Goal: Answer question/provide support

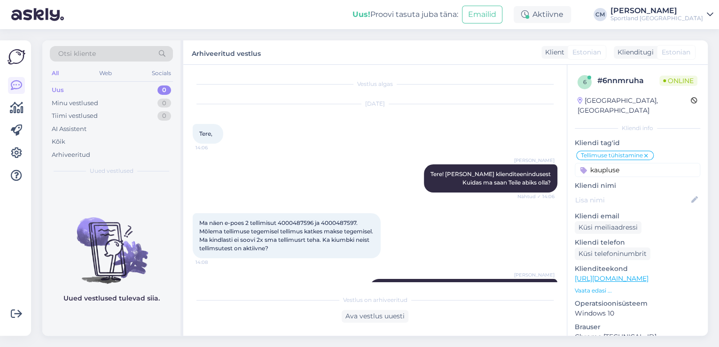
scroll to position [2042, 0]
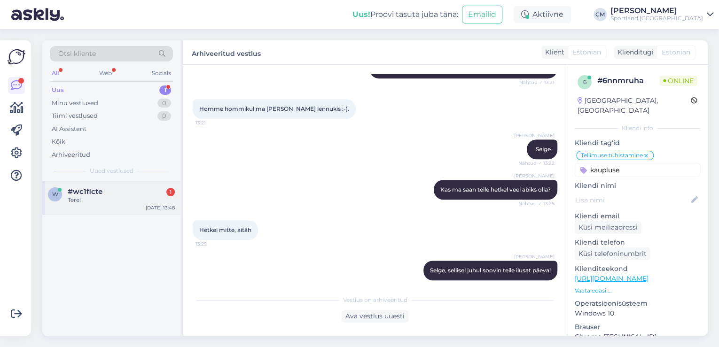
click at [118, 205] on div "w #wc1flcte 1 Tere! [DATE] 13:48" at bounding box center [111, 198] width 138 height 34
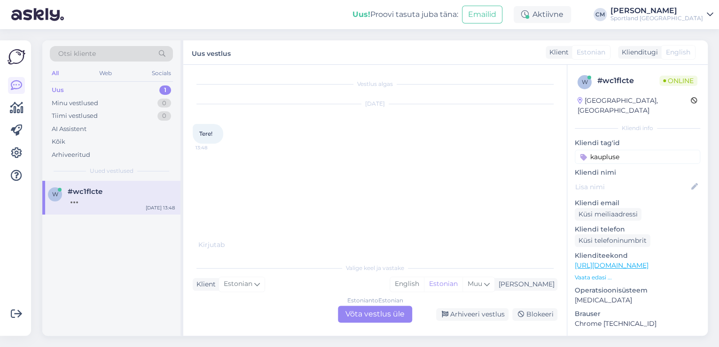
click at [364, 321] on div "Estonian to Estonian Võta vestlus üle" at bounding box center [375, 314] width 74 height 17
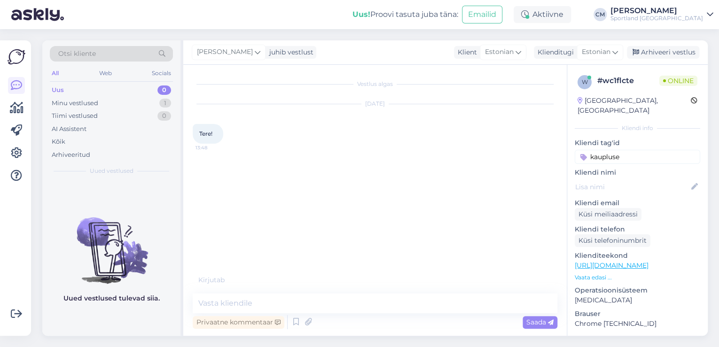
click at [359, 317] on div "Privaatne kommentaar Saada" at bounding box center [375, 322] width 365 height 18
click at [297, 327] on icon at bounding box center [295, 322] width 11 height 14
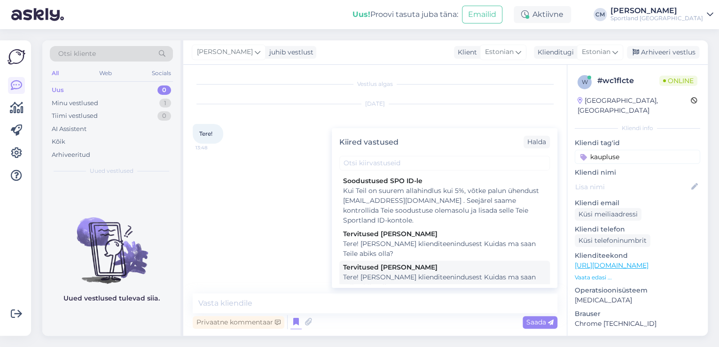
click at [409, 276] on div "Tere! [PERSON_NAME] klienditeenindusest Kuidas ma saan Teile abiks olla?" at bounding box center [444, 283] width 203 height 20
type textarea "Tere! [PERSON_NAME] klienditeenindusest Kuidas ma saan Teile abiks olla?"
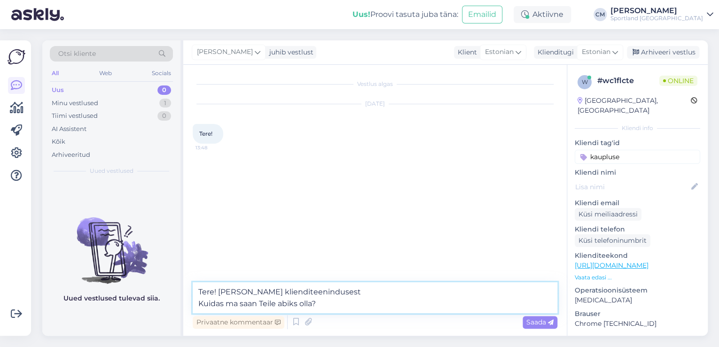
click at [383, 307] on textarea "Tere! [PERSON_NAME] klienditeenindusest Kuidas ma saan Teile abiks olla?" at bounding box center [375, 297] width 365 height 31
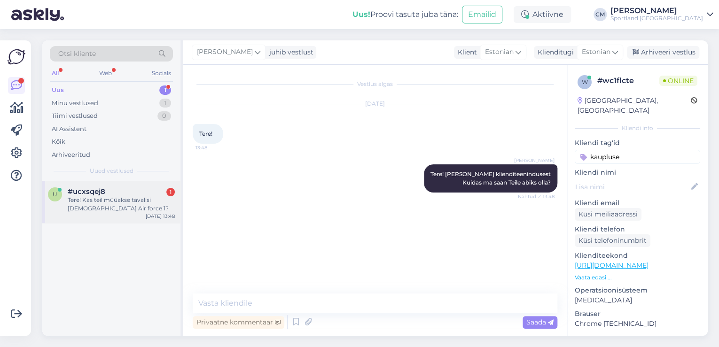
click at [104, 209] on div "Tere! Kas teil müüakse tavalisi [DEMOGRAPHIC_DATA] Air force 1?" at bounding box center [121, 204] width 107 height 17
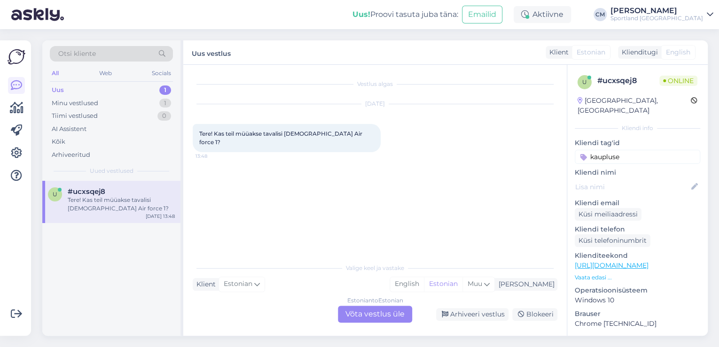
click at [362, 310] on div "Estonian to Estonian Võta vestlus üle" at bounding box center [375, 314] width 74 height 17
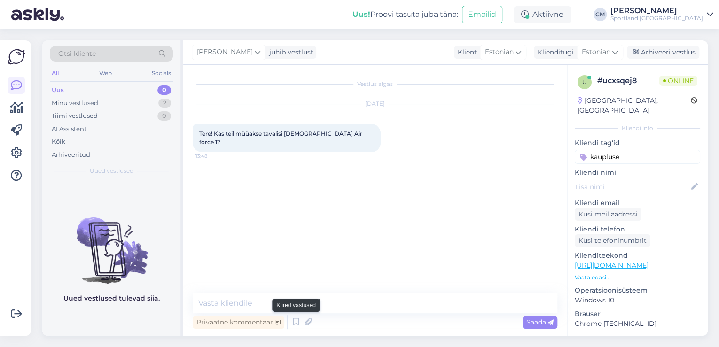
drag, startPoint x: 296, startPoint y: 322, endPoint x: 338, endPoint y: 314, distance: 43.6
click at [296, 322] on icon at bounding box center [295, 322] width 11 height 14
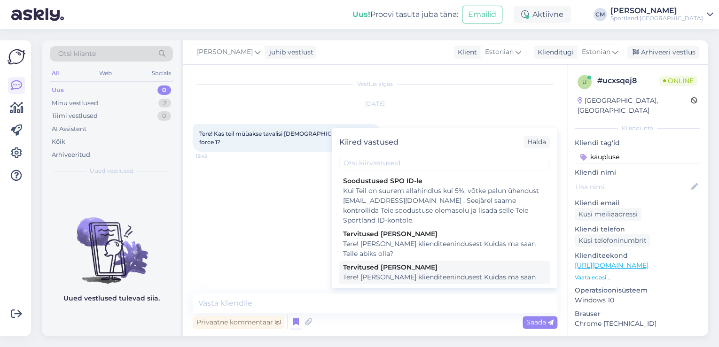
click at [394, 281] on div "Tere! [PERSON_NAME] klienditeenindusest Kuidas ma saan Teile abiks olla?" at bounding box center [444, 283] width 203 height 20
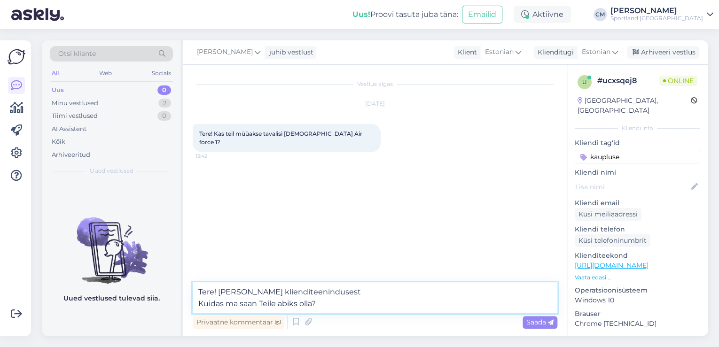
drag, startPoint x: 372, startPoint y: 306, endPoint x: 187, endPoint y: 305, distance: 184.2
click at [187, 305] on div "Vestlus algas [DATE] Tere! Kas teil müüakse tavalisi [DEMOGRAPHIC_DATA] Air for…" at bounding box center [374, 200] width 383 height 271
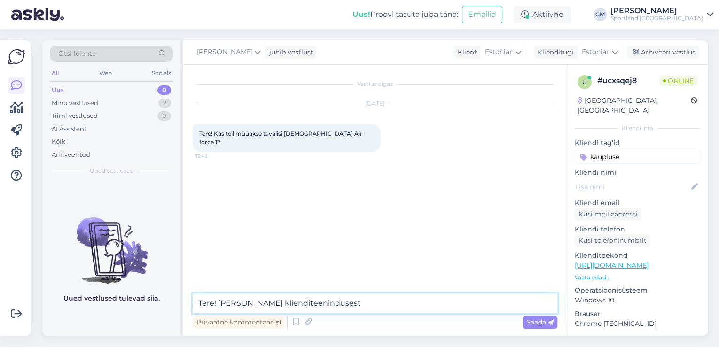
type textarea "Tere! [PERSON_NAME] klienditeenindusest"
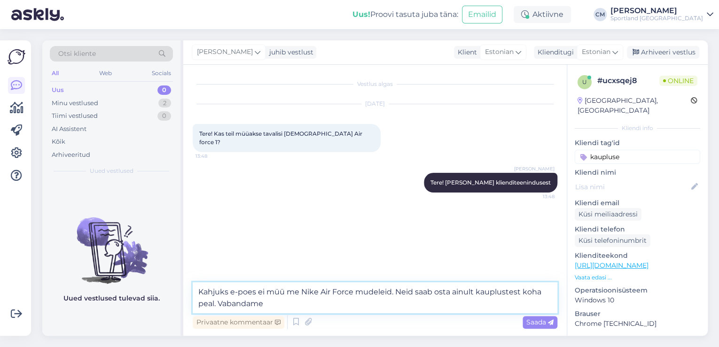
type textarea "Kahjuks e-poes ei müü me Nike Air Force mudeleid. Neid saab osta ainult kauplus…"
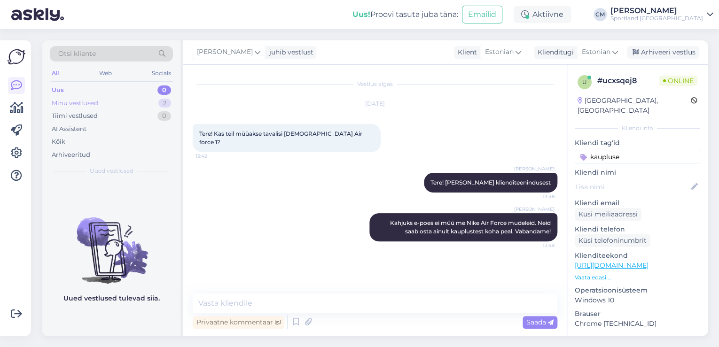
click at [170, 106] on div "Minu vestlused 2" at bounding box center [111, 103] width 123 height 13
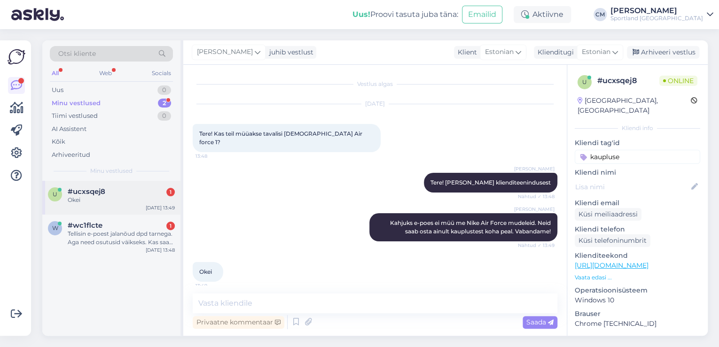
click at [126, 201] on div "Okei" at bounding box center [121, 200] width 107 height 8
click at [129, 254] on div "w #wc1flcte 1 Tellisin e-poest jalanõud dpd tarnega. Aga need osutusid väikseks…" at bounding box center [111, 236] width 138 height 42
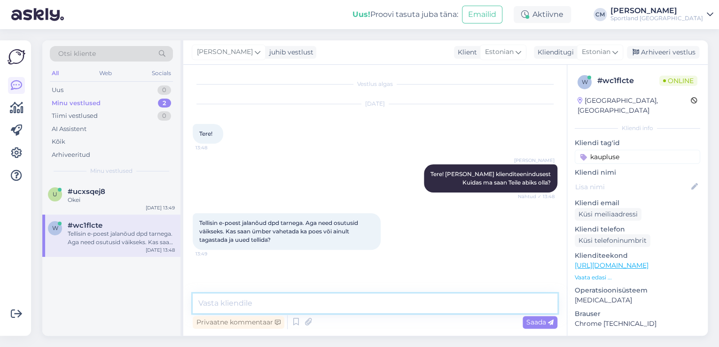
click at [257, 304] on textarea at bounding box center [375, 304] width 365 height 20
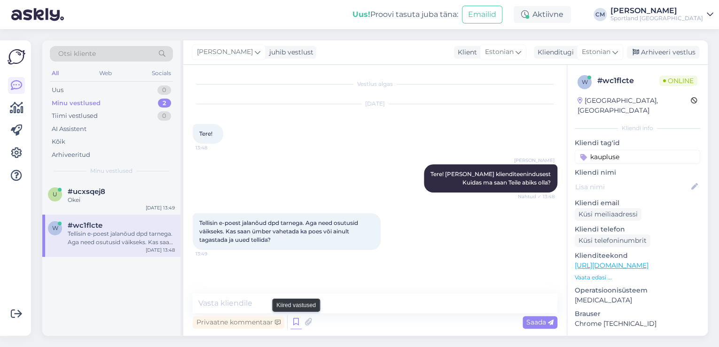
click at [292, 325] on icon at bounding box center [295, 322] width 11 height 14
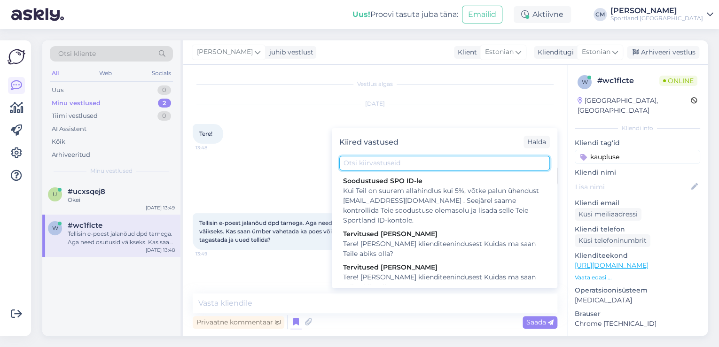
click at [395, 168] on input "text" at bounding box center [444, 163] width 210 height 15
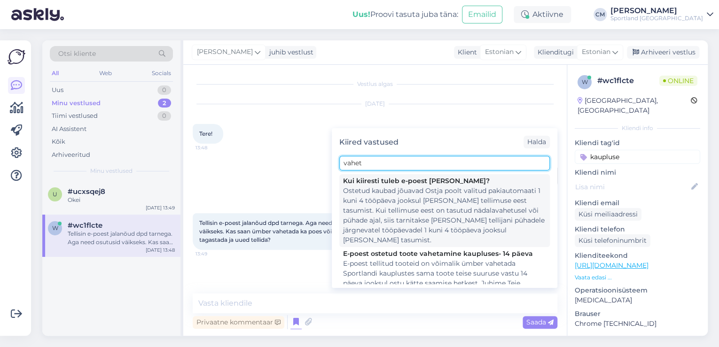
scroll to position [38, 0]
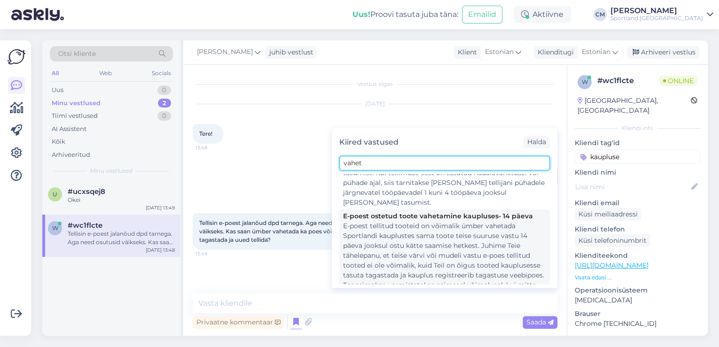
type input "vahet"
click at [393, 221] on div "E-poest tellitud tooteid on võimalik ümber vahetada Sportlandi kauplustes sama …" at bounding box center [444, 260] width 203 height 79
type textarea "E-poest tellitud tooteid on võimalik ümber vahetada Sportlandi kauplustes sama …"
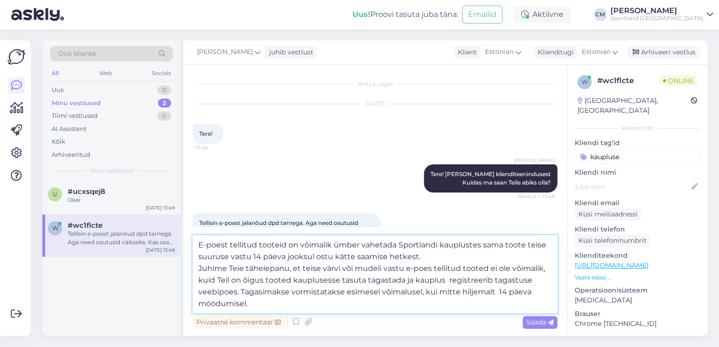
click at [377, 278] on textarea "E-poest tellitud tooteid on võimalik ümber vahetada Sportlandi kauplustes sama …" at bounding box center [375, 274] width 365 height 78
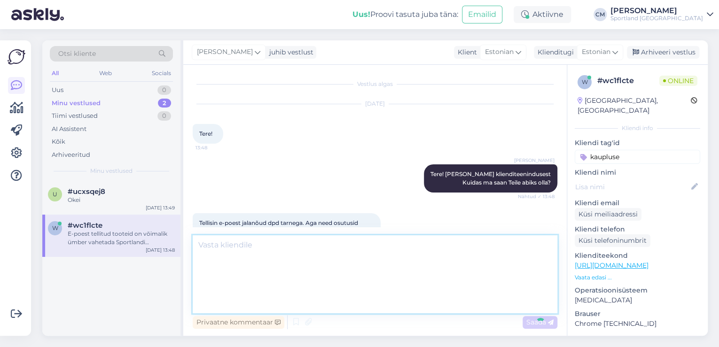
scroll to position [74, 0]
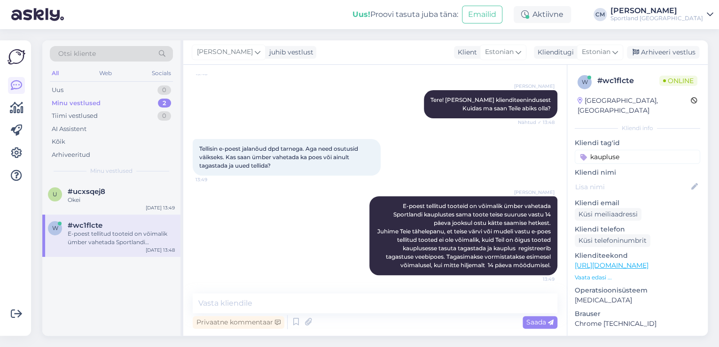
click at [135, 222] on div "#wc1flcte" at bounding box center [121, 225] width 107 height 8
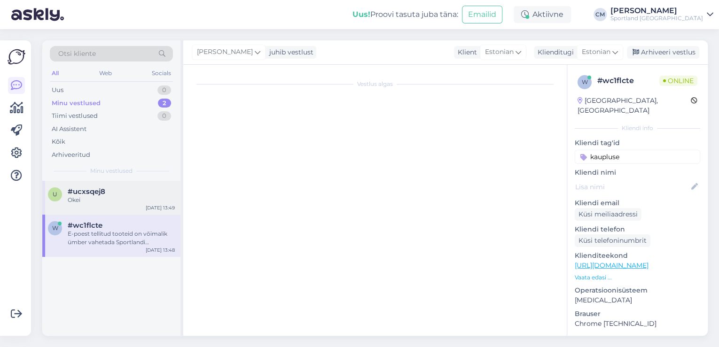
scroll to position [0, 0]
click at [137, 206] on div "u #ucxsqej8 Okei [DATE] 13:49" at bounding box center [111, 198] width 138 height 34
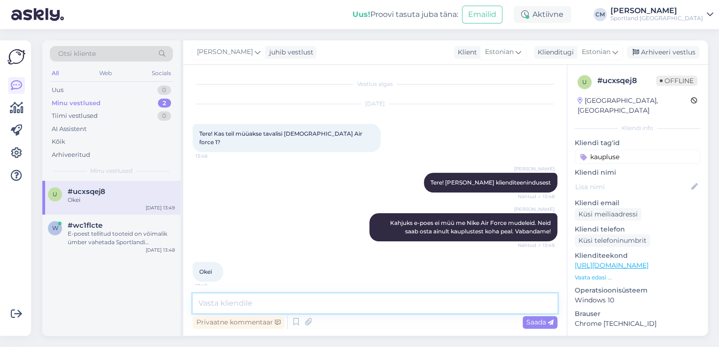
click at [264, 301] on textarea at bounding box center [375, 304] width 365 height 20
type textarea "Kas saan veel abiks olla?"
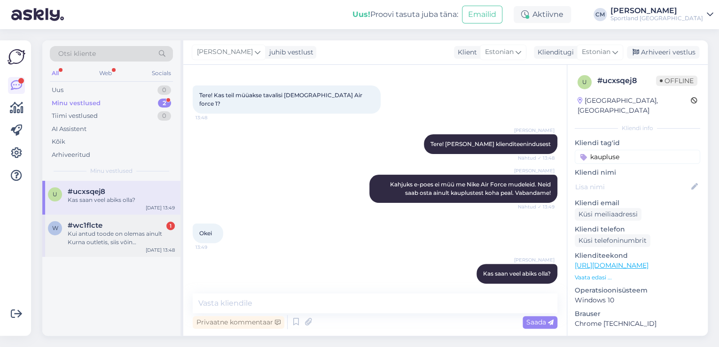
click at [135, 226] on div "#wc1flcte 1" at bounding box center [121, 225] width 107 height 8
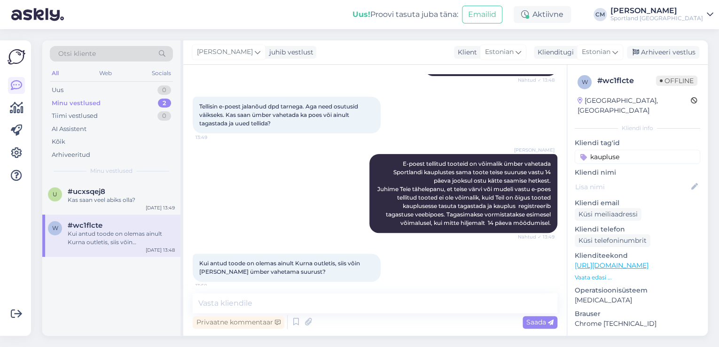
scroll to position [123, 0]
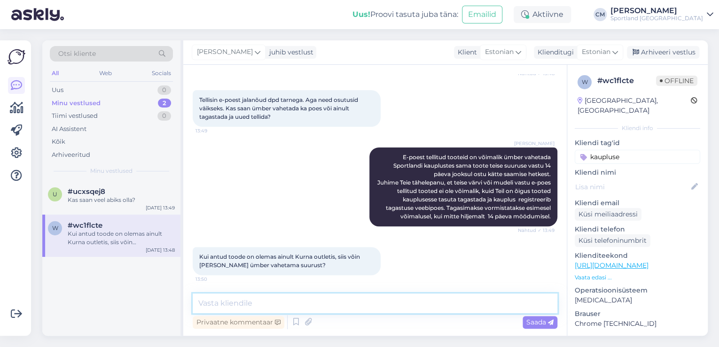
click at [287, 298] on textarea at bounding box center [375, 304] width 365 height 20
type textarea "K"
type textarea "Vaataks korra Teie tellimuse üle enne, kuidas on tellimuse number?"
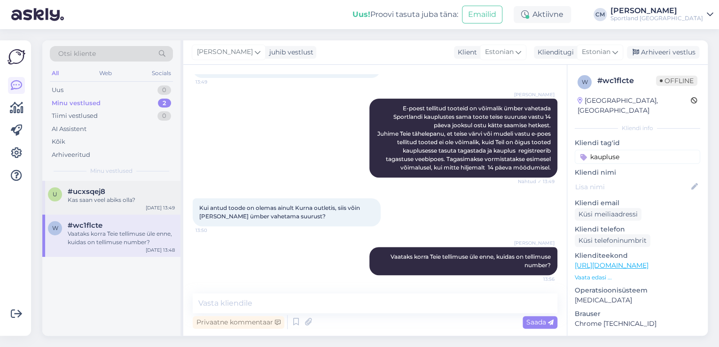
click at [132, 195] on div "#ucxsqej8" at bounding box center [121, 191] width 107 height 8
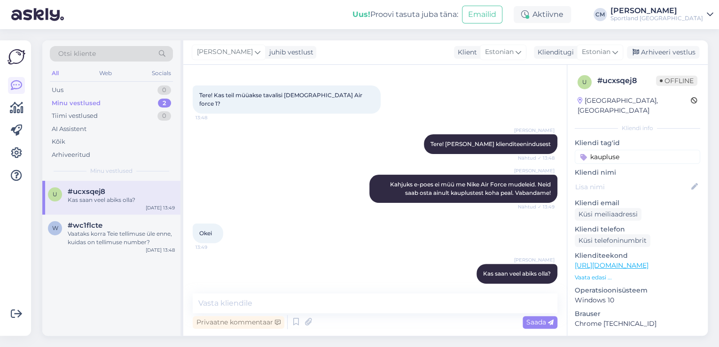
click at [637, 60] on div "[PERSON_NAME] juhib vestlust Klient [DEMOGRAPHIC_DATA] Klienditugi [DEMOGRAPHIC…" at bounding box center [445, 52] width 524 height 24
click at [649, 54] on div "Arhiveeri vestlus" at bounding box center [663, 52] width 72 height 13
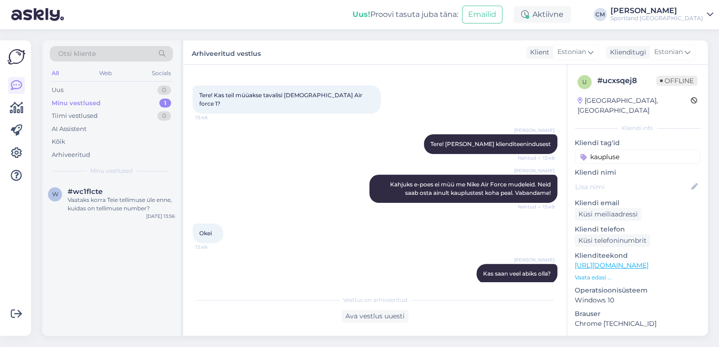
click at [625, 151] on input "kaupluse" at bounding box center [637, 157] width 125 height 14
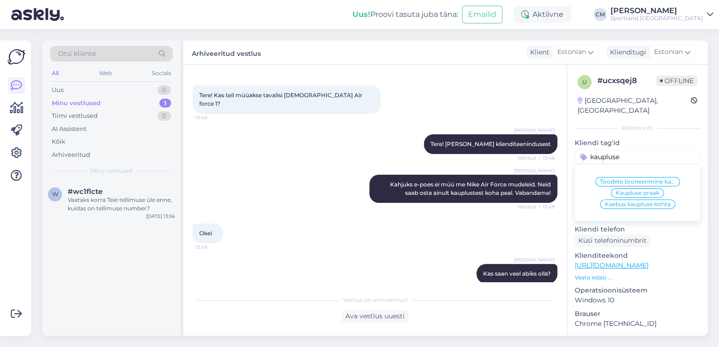
drag, startPoint x: 635, startPoint y: 148, endPoint x: 578, endPoint y: 154, distance: 57.2
click at [578, 154] on div "u # ucxsqej8 Offline [GEOGRAPHIC_DATA], [GEOGRAPHIC_DATA] Kliendi info Kliendi …" at bounding box center [637, 264] width 140 height 399
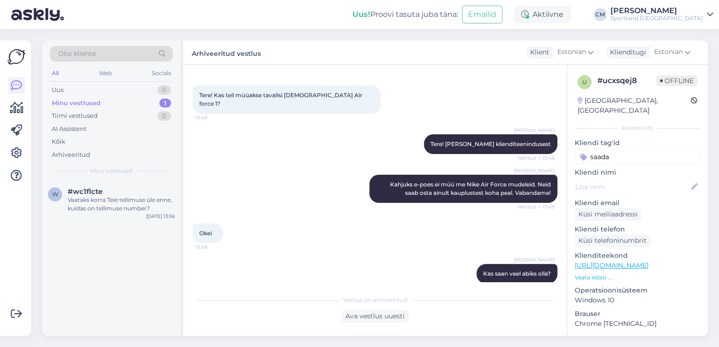
type input "saada"
click at [632, 138] on p "Kliendi tag'id" at bounding box center [637, 143] width 125 height 10
click at [627, 150] on input "saada" at bounding box center [637, 157] width 125 height 14
click at [629, 190] on span "Toote saadavus" at bounding box center [638, 193] width 44 height 6
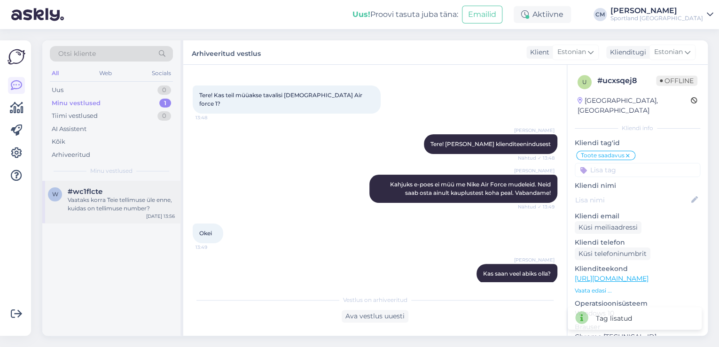
click at [116, 208] on div "Vaataks korra Teie tellimuse üle enne, kuidas on tellimuse number?" at bounding box center [121, 204] width 107 height 17
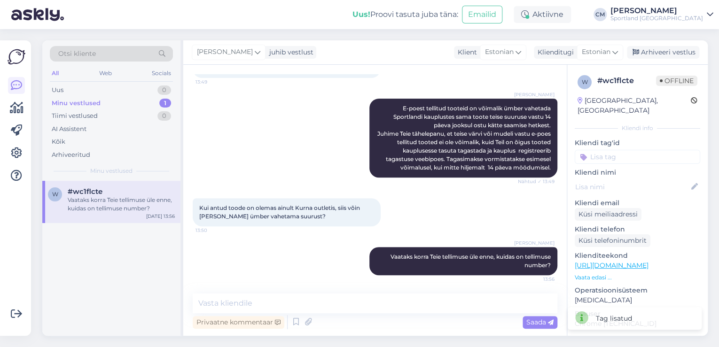
click at [654, 150] on input at bounding box center [637, 157] width 125 height 14
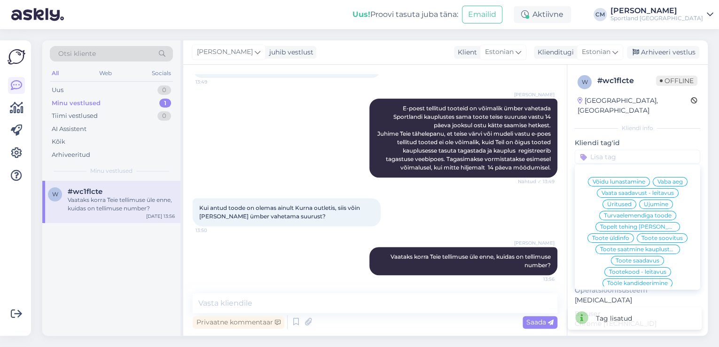
type input "c"
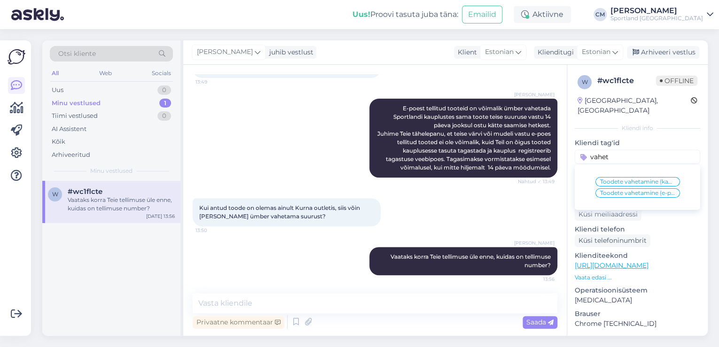
type input "vahet"
click at [647, 190] on span "Toodete vahetamine (e-pood)" at bounding box center [637, 193] width 75 height 6
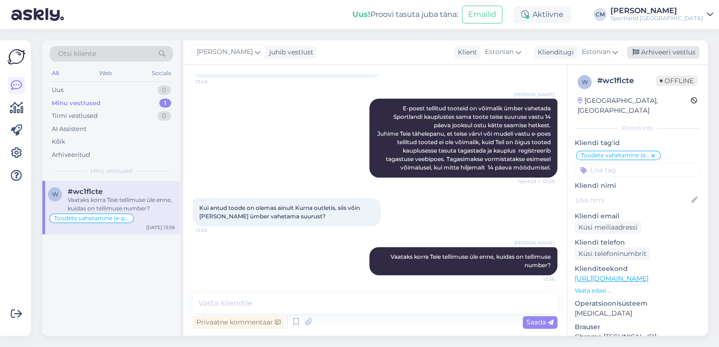
click at [665, 50] on div "Arhiveeri vestlus" at bounding box center [663, 52] width 72 height 13
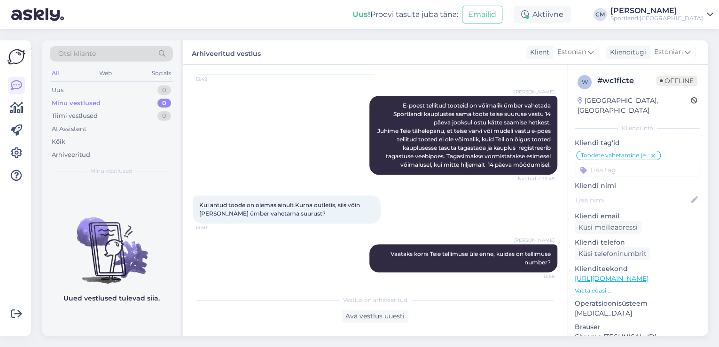
scroll to position [175, 0]
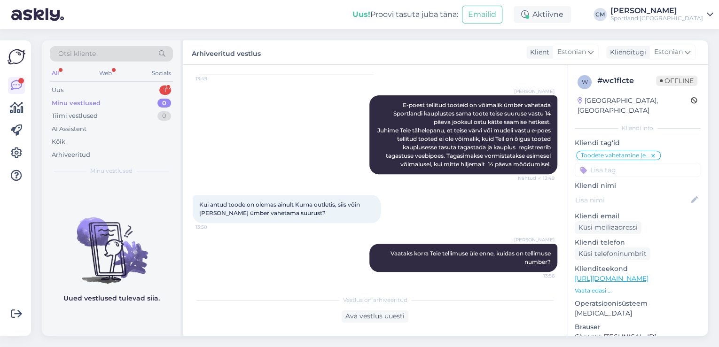
click at [156, 82] on div "Otsi kliente All Web Socials Uus 1 Minu vestlused 0 Tiimi vestlused 0 AI Assist…" at bounding box center [111, 110] width 138 height 140
click at [157, 84] on div "Uus 1" at bounding box center [111, 90] width 123 height 13
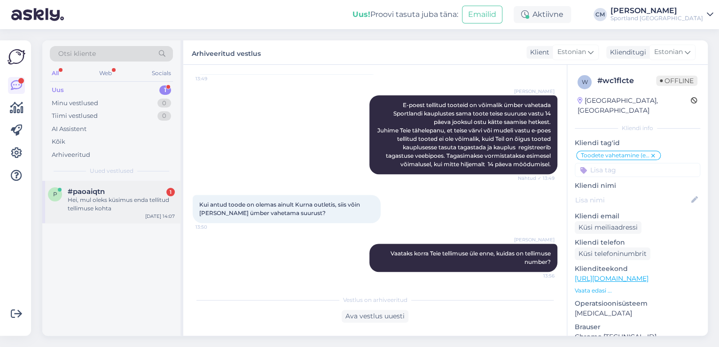
click at [123, 205] on div "Hei, mul oleks küsimus enda tellitud tellimuse kohta" at bounding box center [121, 204] width 107 height 17
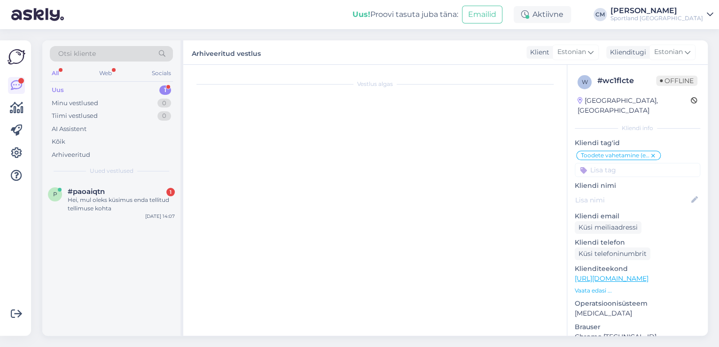
scroll to position [0, 0]
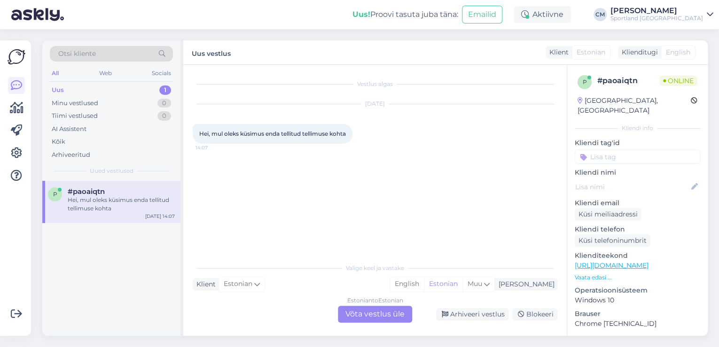
click at [374, 310] on div "Estonian to Estonian Võta vestlus üle" at bounding box center [375, 314] width 74 height 17
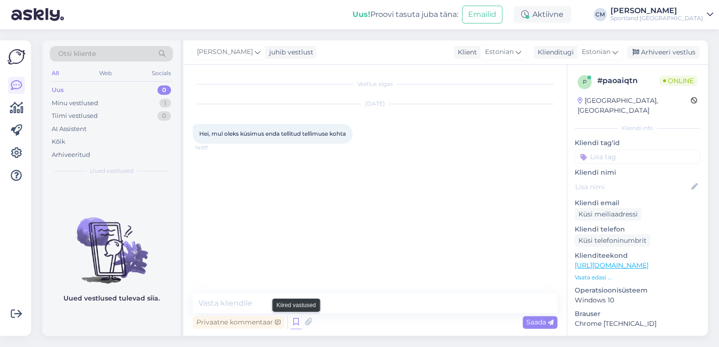
click at [293, 320] on icon at bounding box center [295, 322] width 11 height 14
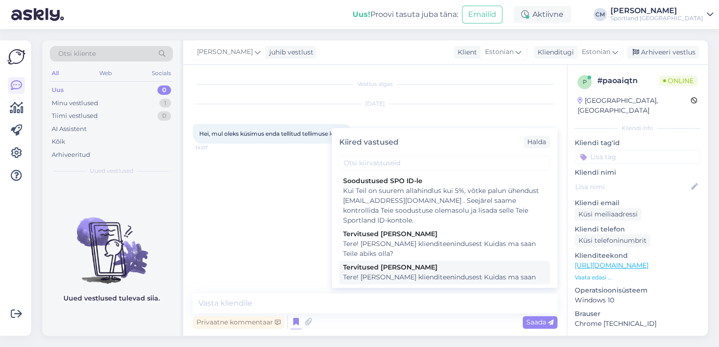
click at [410, 283] on div "Tere! [PERSON_NAME] klienditeenindusest Kuidas ma saan Teile abiks olla?" at bounding box center [444, 283] width 203 height 20
type textarea "Tere! [PERSON_NAME] klienditeenindusest Kuidas ma saan Teile abiks olla?"
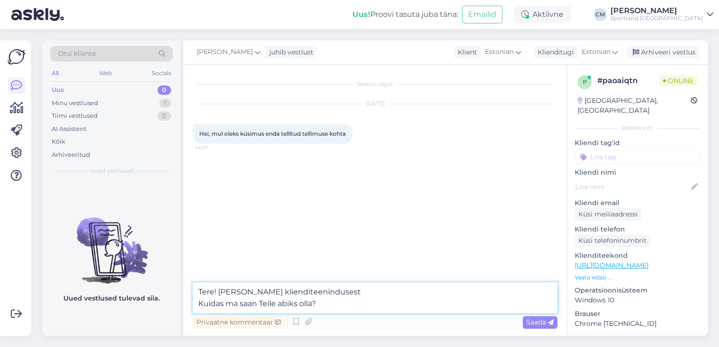
click at [405, 306] on textarea "Tere! [PERSON_NAME] klienditeenindusest Kuidas ma saan Teile abiks olla?" at bounding box center [375, 297] width 365 height 31
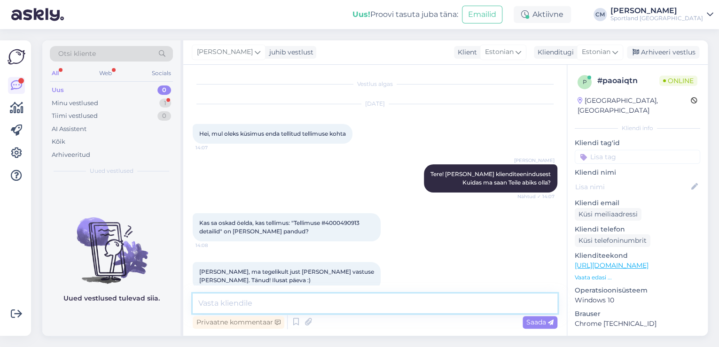
scroll to position [15, 0]
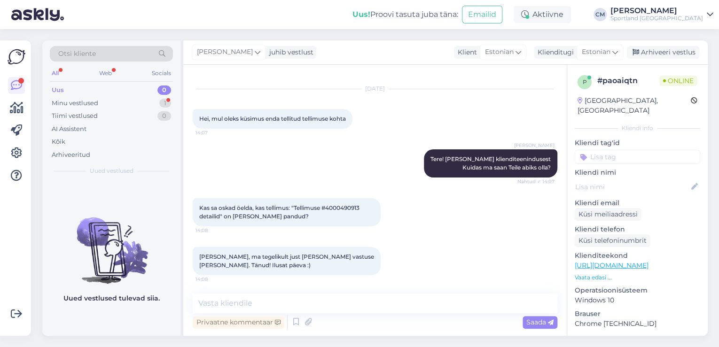
click at [347, 207] on span "Kas sa oskad öelda, kas tellimus: "Tellimuse #4000490913 detailid" on [PERSON_N…" at bounding box center [280, 212] width 162 height 16
copy span "4000490913"
click at [295, 294] on textarea at bounding box center [375, 304] width 365 height 20
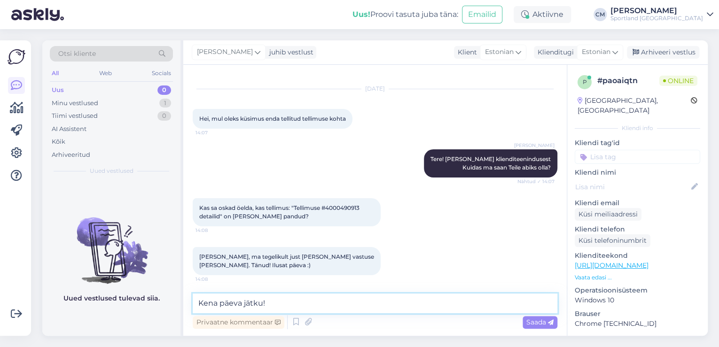
click at [197, 298] on textarea "Kena päeva jätku!" at bounding box center [375, 304] width 365 height 20
type textarea "Hästi. Kena päeva jätku!"
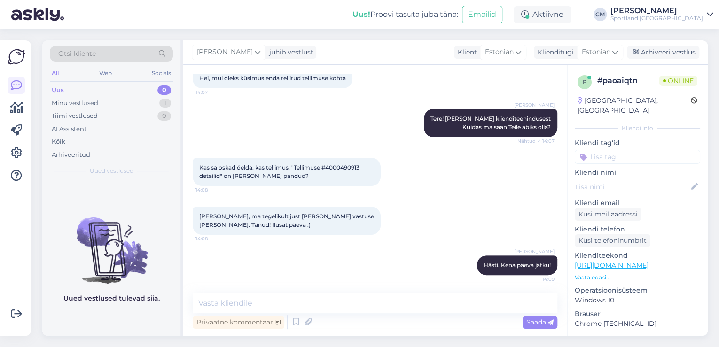
click at [635, 150] on input at bounding box center [637, 157] width 125 height 14
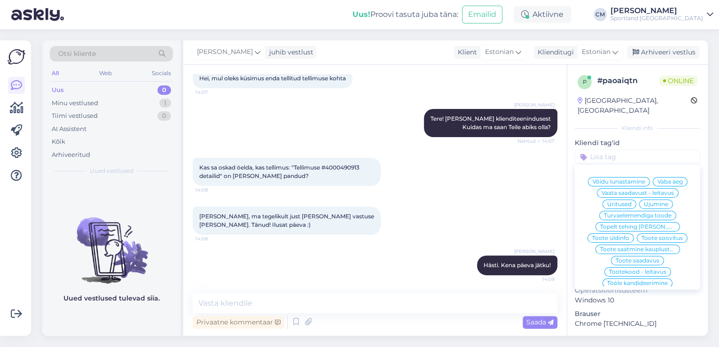
click at [635, 150] on input at bounding box center [637, 157] width 125 height 14
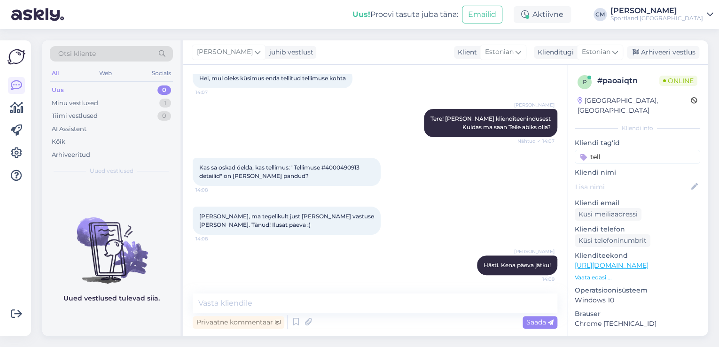
type input "tell"
click at [644, 138] on p "Kliendi tag'id" at bounding box center [637, 143] width 125 height 10
click at [636, 150] on input "tell" at bounding box center [637, 157] width 125 height 14
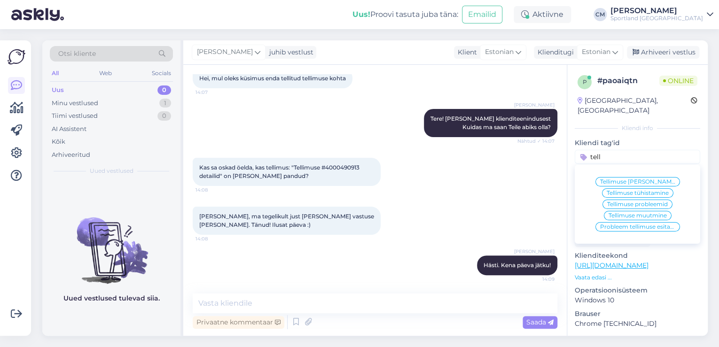
click at [620, 179] on span "Tellimuse [PERSON_NAME] info" at bounding box center [637, 182] width 75 height 6
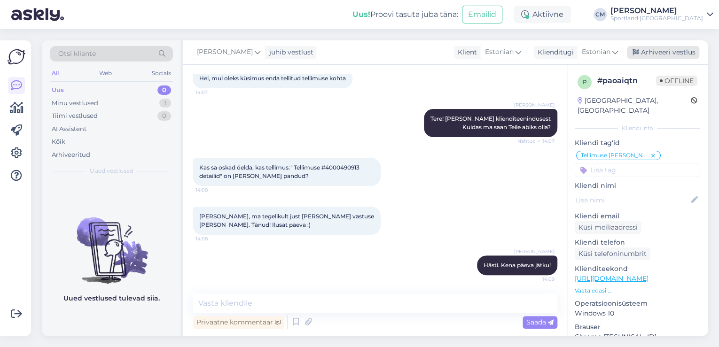
click at [650, 55] on div "Arhiveeri vestlus" at bounding box center [663, 52] width 72 height 13
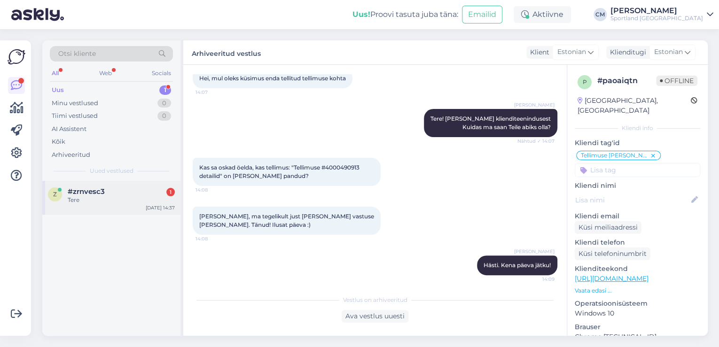
click at [142, 199] on div "Tere" at bounding box center [121, 200] width 107 height 8
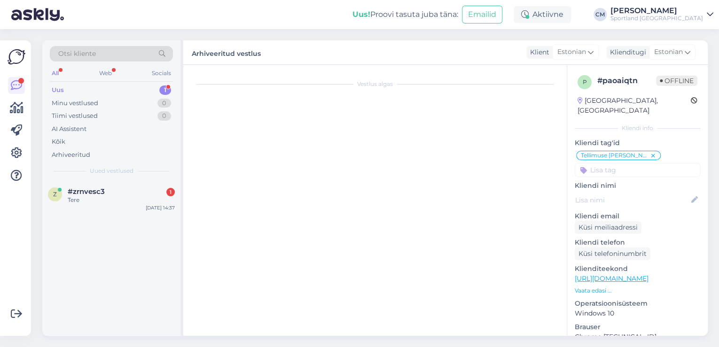
scroll to position [0, 0]
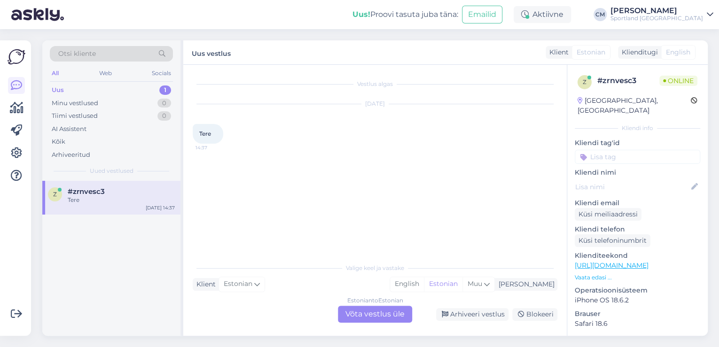
click at [361, 315] on div "Estonian to Estonian Võta vestlus üle" at bounding box center [375, 314] width 74 height 17
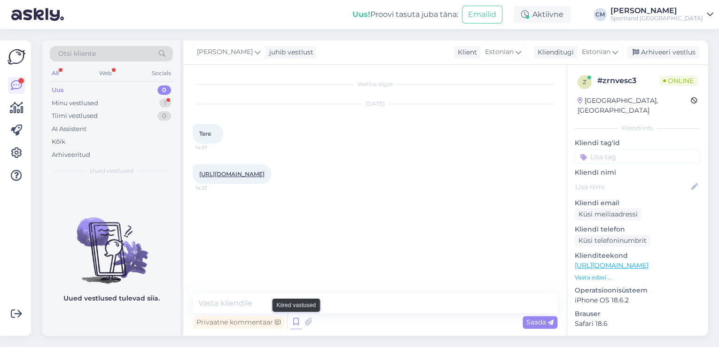
click at [299, 322] on icon at bounding box center [295, 322] width 11 height 14
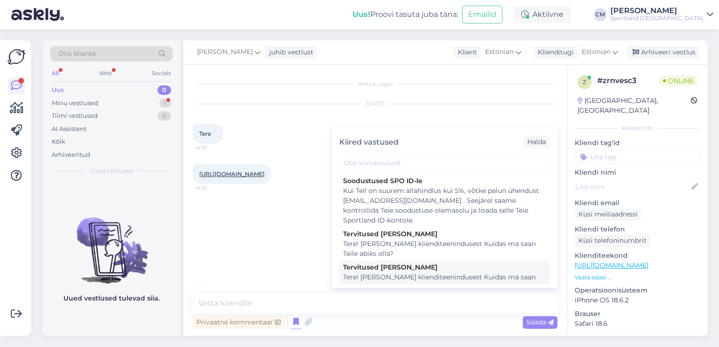
click at [424, 269] on div "Tervitused [PERSON_NAME]" at bounding box center [444, 268] width 203 height 10
type textarea "Tere! [PERSON_NAME] klienditeenindusest Kuidas ma saan Teile abiks olla?"
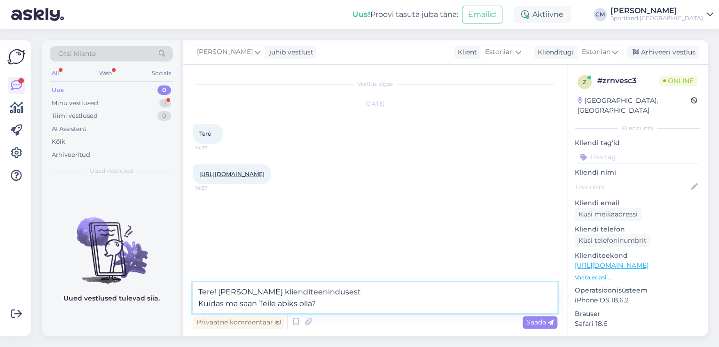
click at [409, 292] on textarea "Tere! [PERSON_NAME] klienditeenindusest Kuidas ma saan Teile abiks olla?" at bounding box center [375, 297] width 365 height 31
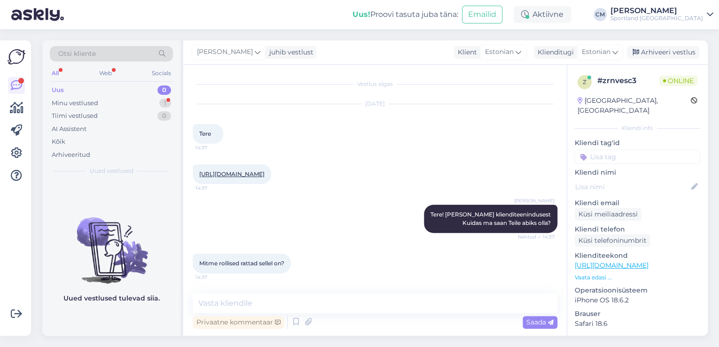
click at [252, 174] on link "[URL][DOMAIN_NAME]" at bounding box center [231, 174] width 65 height 7
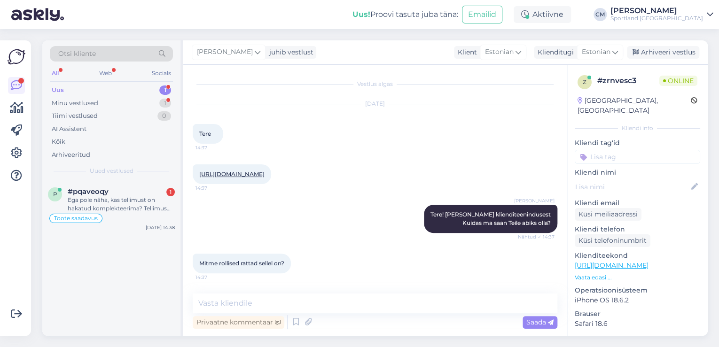
click at [158, 90] on div "Uus 1" at bounding box center [111, 90] width 123 height 13
click at [135, 216] on div "Toote saadavus" at bounding box center [111, 218] width 127 height 11
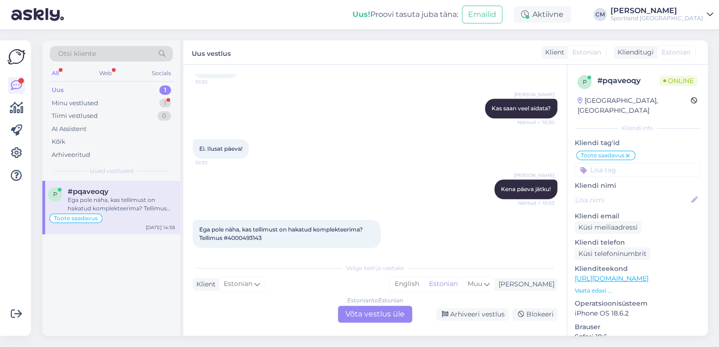
click at [385, 303] on div "Estonian to Estonian" at bounding box center [375, 300] width 56 height 8
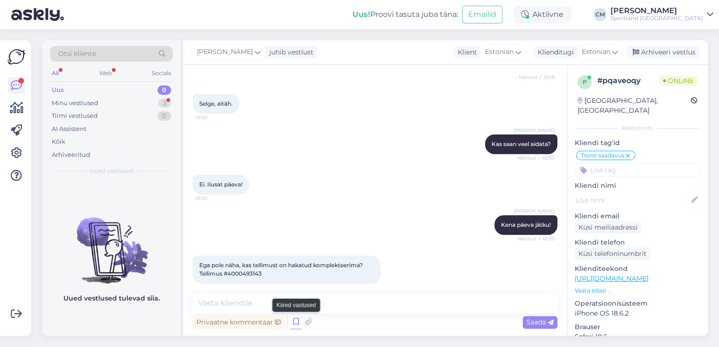
click at [295, 317] on icon at bounding box center [295, 322] width 11 height 14
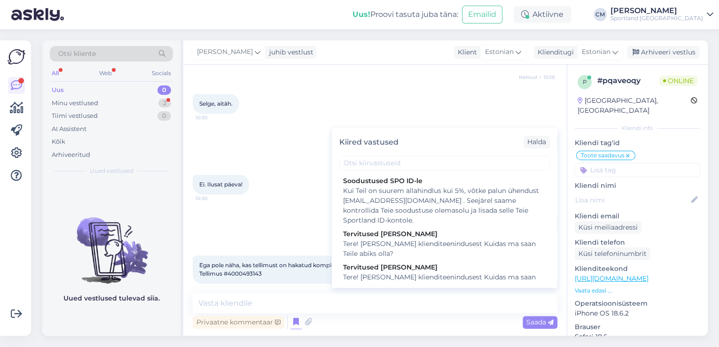
click at [428, 289] on div "Vestlus algas [DATE] Tere! Tegin tellimuse. Tellimuse #4000493143 10:15 [PERSON…" at bounding box center [374, 200] width 383 height 271
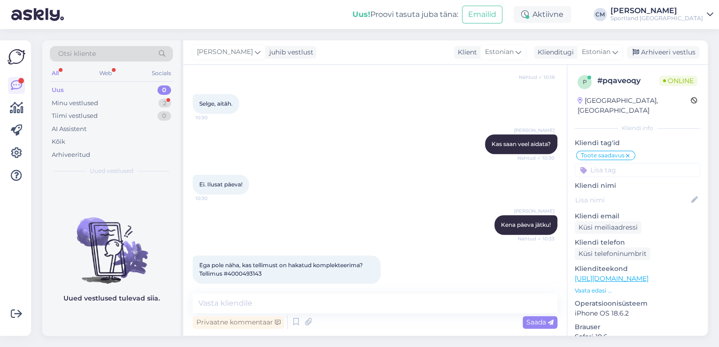
click at [428, 279] on div "Ega pole näha, kas tellimust on hakatud komplekteerima? Tellimus #4000493143 14…" at bounding box center [375, 269] width 365 height 49
click at [332, 304] on textarea at bounding box center [375, 304] width 365 height 20
type textarea "Tere!"
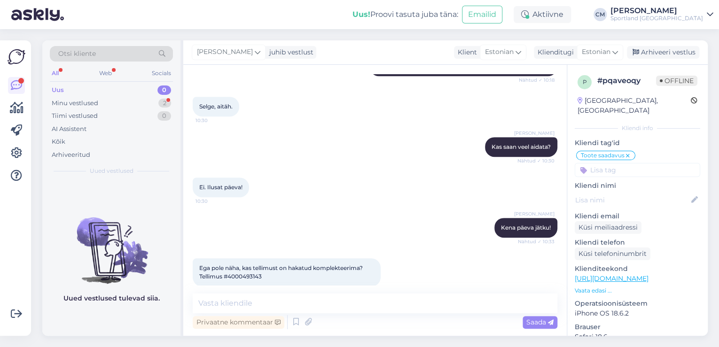
scroll to position [332, 0]
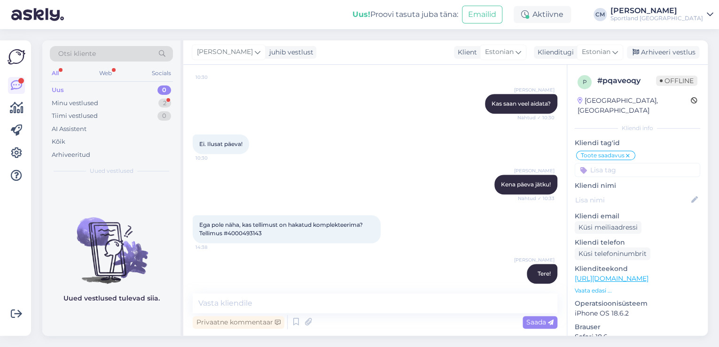
click at [261, 224] on span "Ega pole näha, kas tellimust on hakatud komplekteerima? Tellimus #4000493143" at bounding box center [281, 229] width 165 height 16
copy div "4000493143 14:38"
click at [303, 302] on textarea at bounding box center [375, 304] width 365 height 20
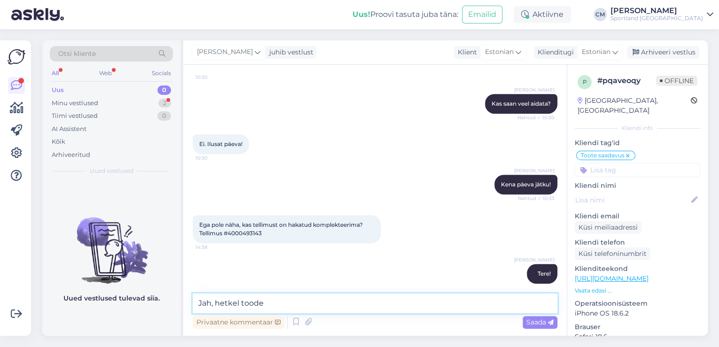
click at [331, 302] on textarea "Jah, hetkel toode" at bounding box center [375, 304] width 365 height 20
paste textarea "NIKE SPORTSWEAR CLASSIC PUFFER WOMEN'S THERMA-FIT LOOSE VEST"
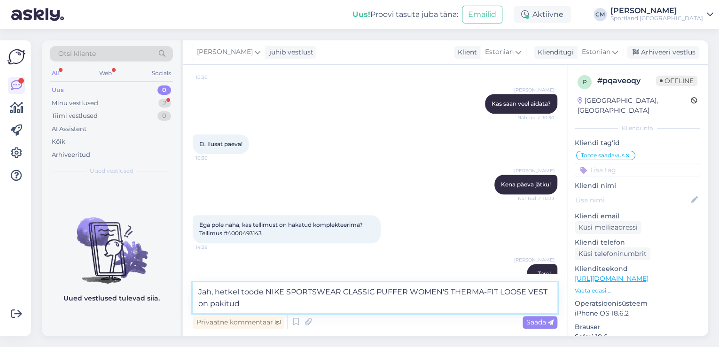
type textarea "Jah, hetkel toode NIKE SPORTSWEAR CLASSIC PUFFER WOMEN'S THERMA-FIT LOOSE VEST …"
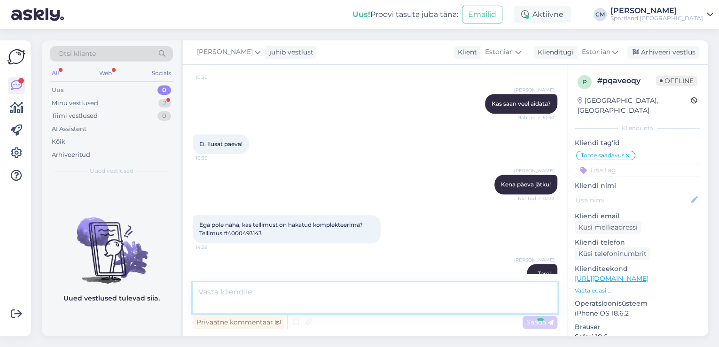
scroll to position [381, 0]
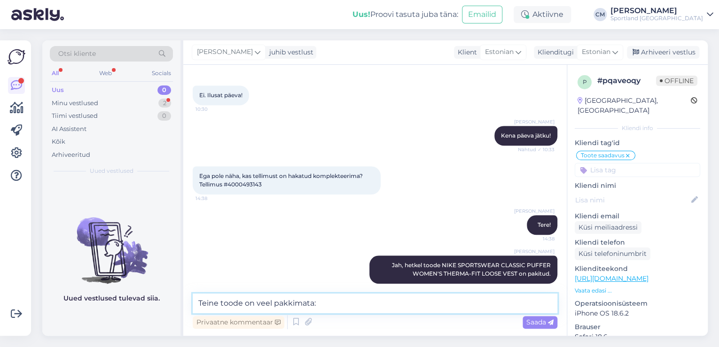
click at [372, 306] on textarea "Teine toode on veel pakkimata:" at bounding box center [375, 304] width 365 height 20
paste textarea "UNDER ARMOUR CAMPUS"
type textarea "Teine toode on veel pakkimata: UNDER ARMOUR CAMPUS"
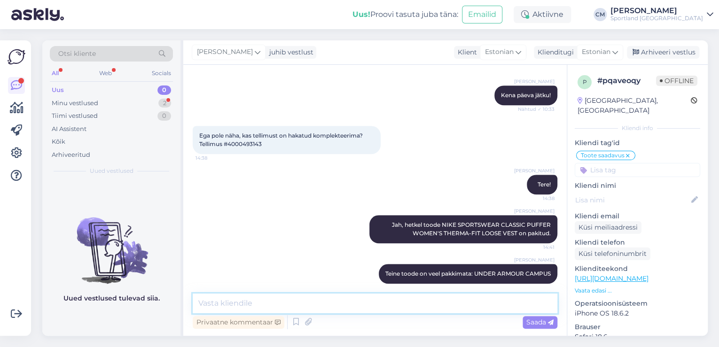
type textarea "t"
type textarea "Tuleb kahe erineva pakina teile tellimus."
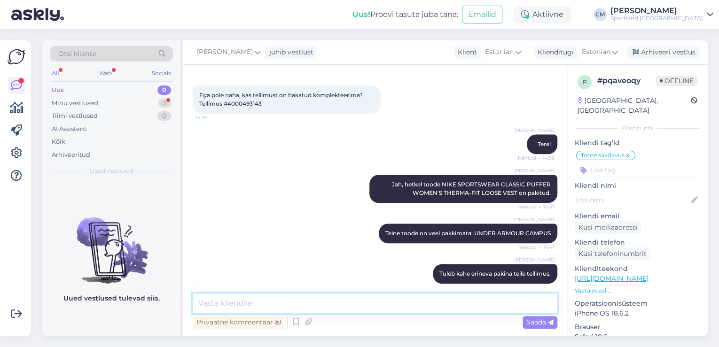
scroll to position [502, 0]
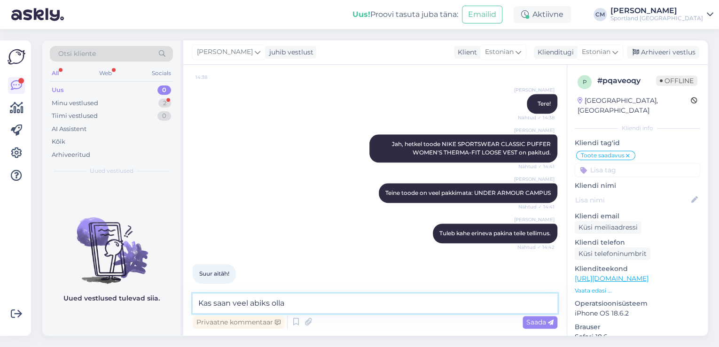
type textarea "Kas saan veel abiks olla?"
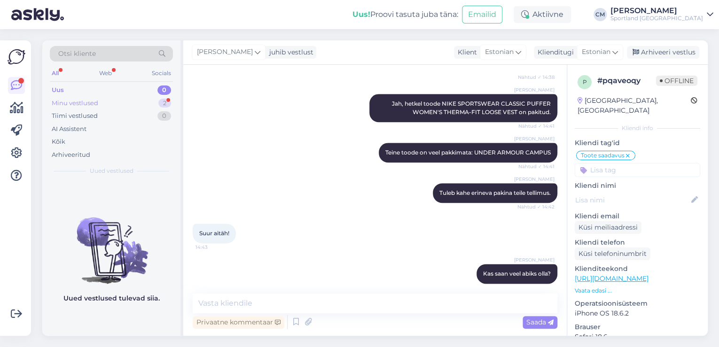
click at [120, 99] on div "Minu vestlused 2" at bounding box center [111, 103] width 123 height 13
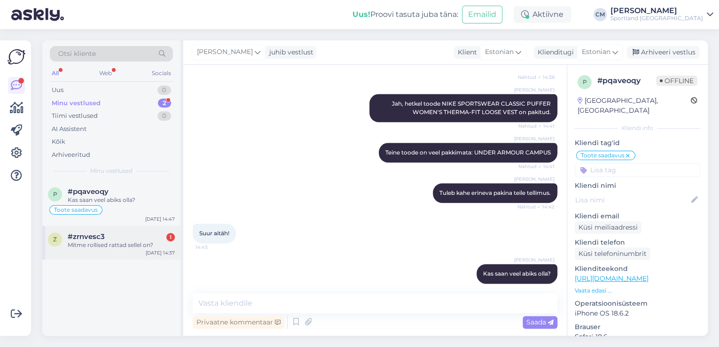
click at [118, 231] on div "z #zrnvesc3 1 Mitme rollised rattad sellel on? [DATE] 14:37" at bounding box center [111, 243] width 138 height 34
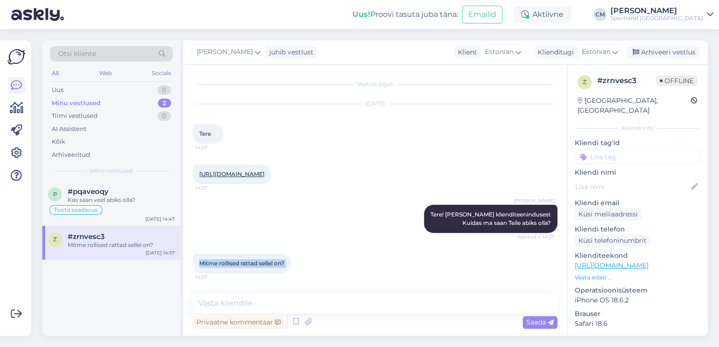
drag, startPoint x: 298, startPoint y: 265, endPoint x: 185, endPoint y: 265, distance: 113.7
click at [185, 265] on div "Vestlus algas [DATE] Tere 14:37 [URL][DOMAIN_NAME] 14:37 [PERSON_NAME] Tere! [P…" at bounding box center [374, 200] width 383 height 271
copy div "Mitme rollised rattad sellel on? 14:37"
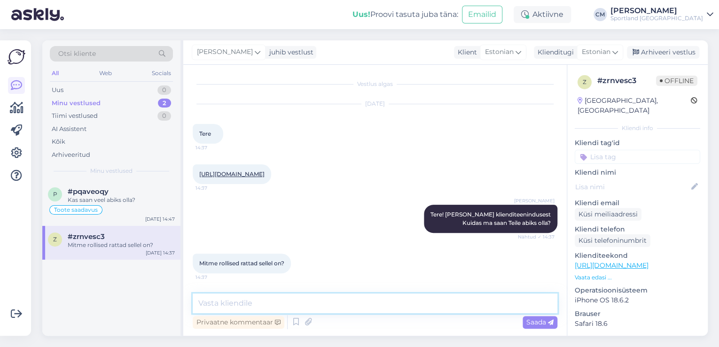
click at [242, 299] on textarea at bounding box center [375, 304] width 365 height 20
paste textarea "Kuid Kross Lille 2 mudelitel on üldiselt 28-tollised"
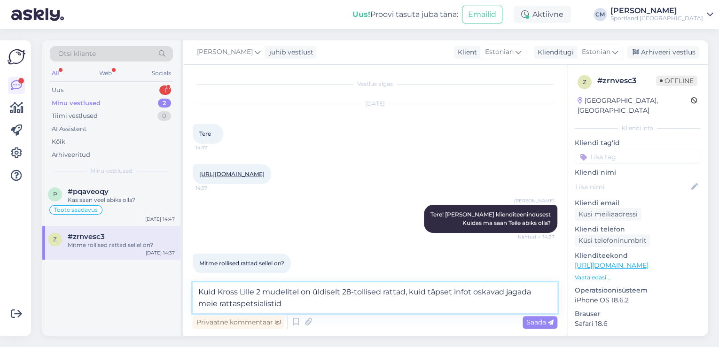
type textarea "Kuid Kross Lille 2 mudelitel on üldiselt 28-tollised rattad, kuid täpset infot …"
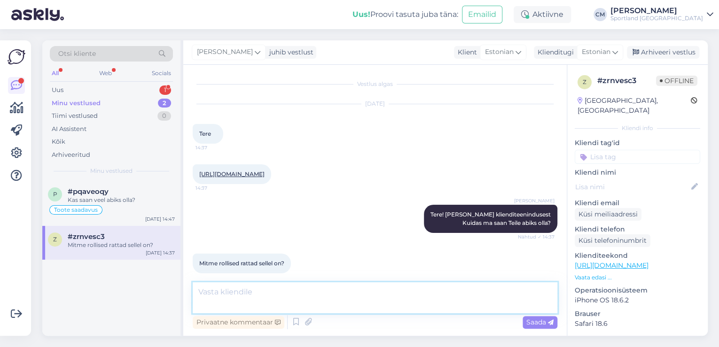
scroll to position [47, 0]
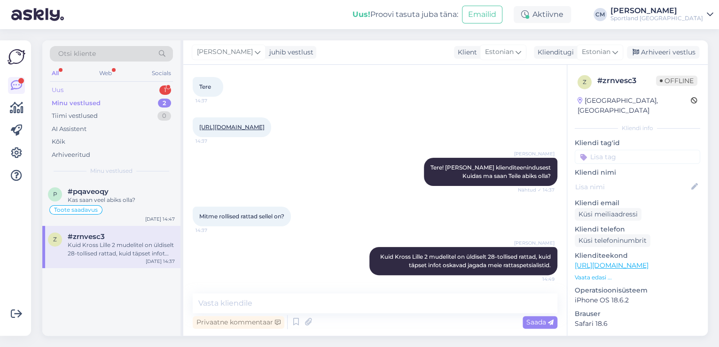
click at [99, 92] on div "Uus 1" at bounding box center [111, 90] width 123 height 13
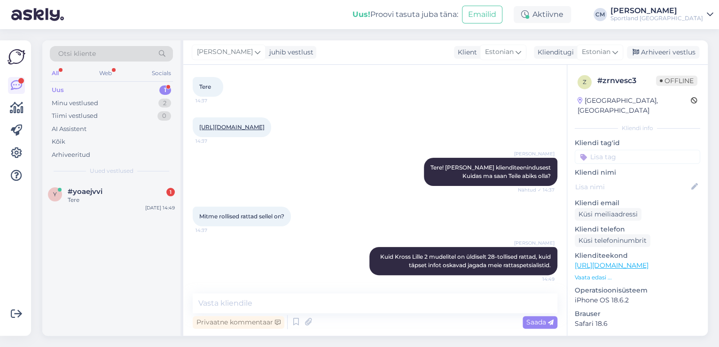
click at [127, 177] on div "Otsi kliente All Web Socials Uus 1 Minu vestlused 2 Tiimi vestlused 0 AI Assist…" at bounding box center [111, 110] width 138 height 140
click at [132, 198] on div "Tere" at bounding box center [121, 200] width 107 height 8
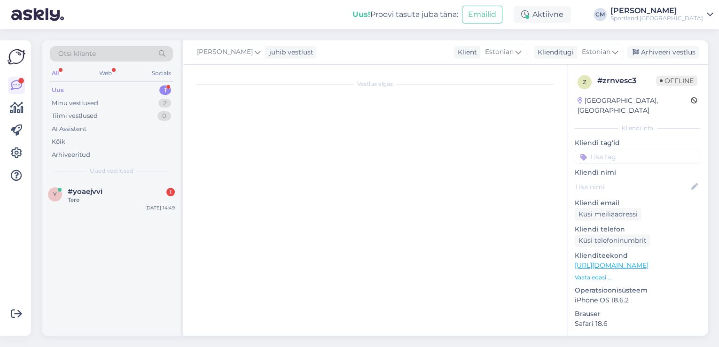
scroll to position [0, 0]
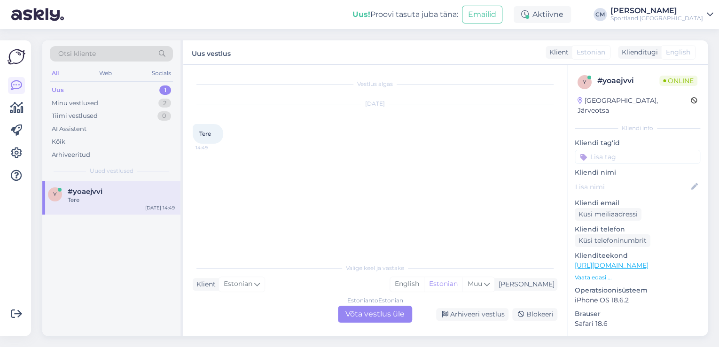
click at [391, 311] on div "Estonian to Estonian Võta vestlus üle" at bounding box center [375, 314] width 74 height 17
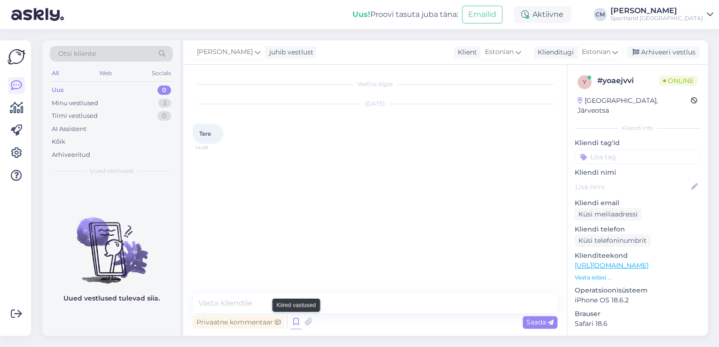
click at [293, 320] on icon at bounding box center [295, 322] width 11 height 14
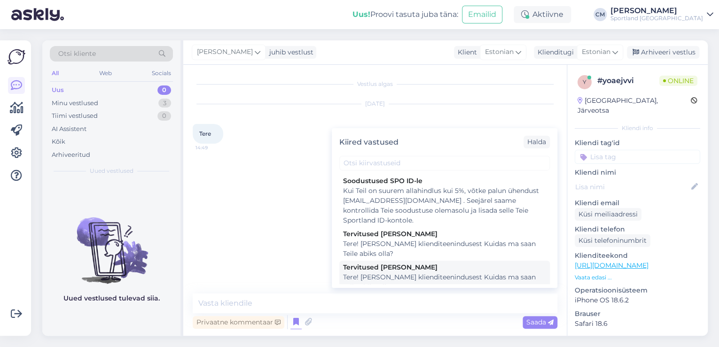
click at [468, 281] on div "Tere! [PERSON_NAME] klienditeenindusest Kuidas ma saan Teile abiks olla?" at bounding box center [444, 283] width 203 height 20
type textarea "Tere! [PERSON_NAME] klienditeenindusest Kuidas ma saan Teile abiks olla?"
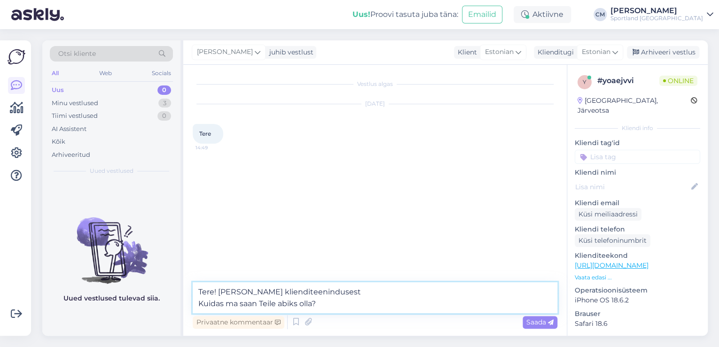
click at [437, 304] on textarea "Tere! [PERSON_NAME] klienditeenindusest Kuidas ma saan Teile abiks olla?" at bounding box center [375, 297] width 365 height 31
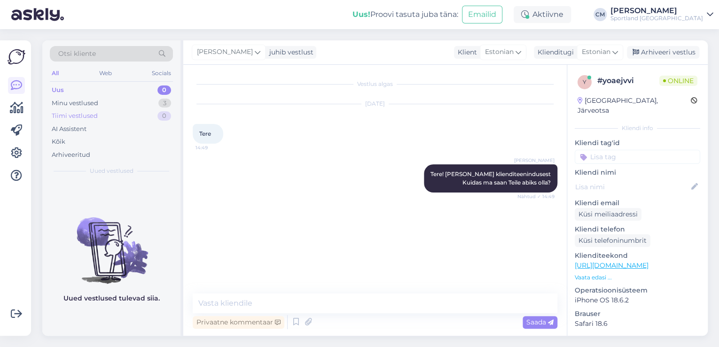
click at [164, 109] on div "Tiimi vestlused 0" at bounding box center [111, 115] width 123 height 13
click at [164, 104] on div "3" at bounding box center [164, 103] width 13 height 9
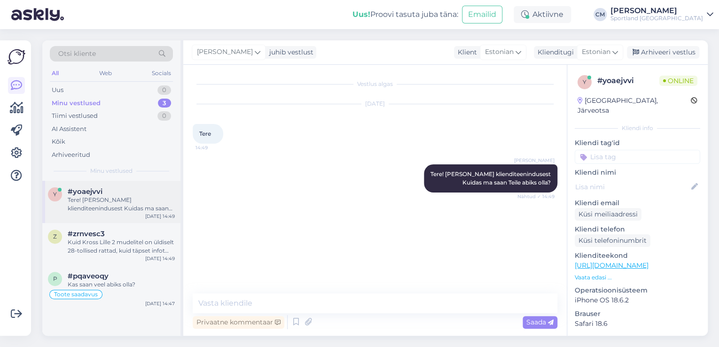
click at [133, 205] on div "Tere! [PERSON_NAME] klienditeenindusest Kuidas ma saan Teile abiks olla?" at bounding box center [121, 204] width 107 height 17
click at [143, 246] on div "Kuid Kross Lille 2 mudelitel on üldiselt 28-tollised rattad, kuid täpset infot …" at bounding box center [121, 246] width 107 height 17
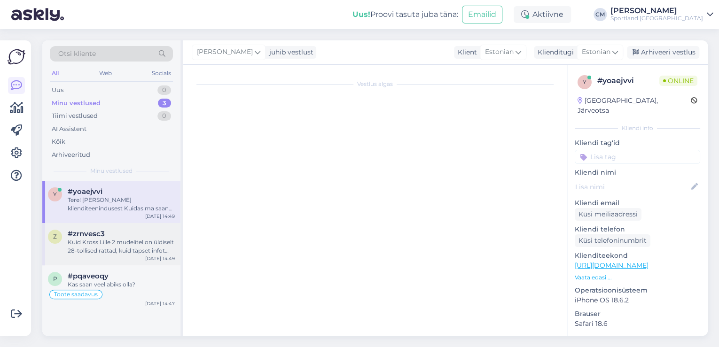
scroll to position [47, 0]
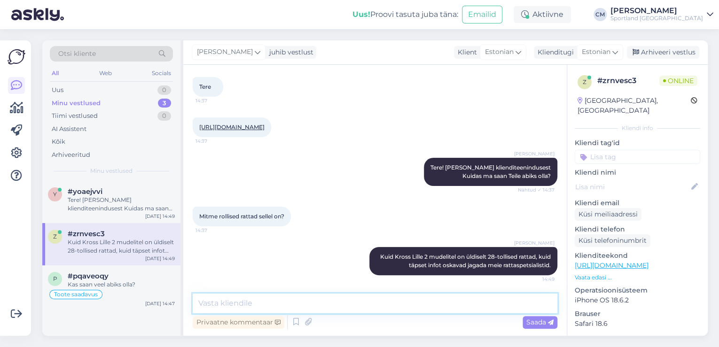
click at [273, 298] on textarea at bounding box center [375, 304] width 365 height 20
paste textarea "K"
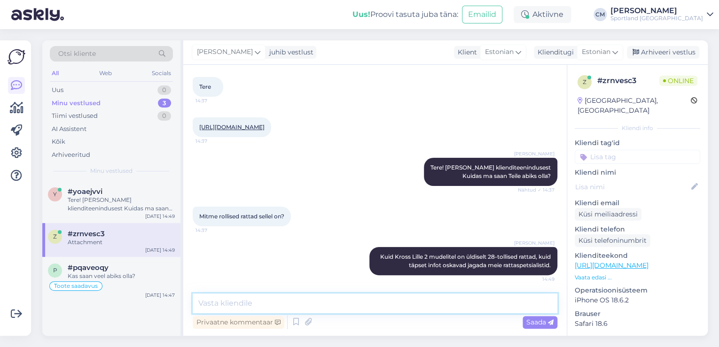
scroll to position [106, 0]
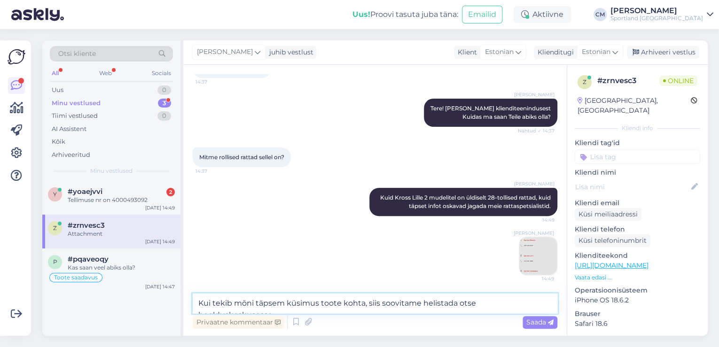
type textarea "Kui tekib mõni täpsem küsimus toote kohta, siis soovitame helistada otse hooldu…"
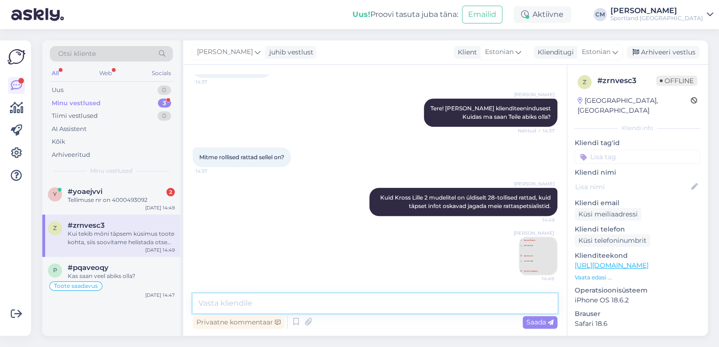
scroll to position [155, 0]
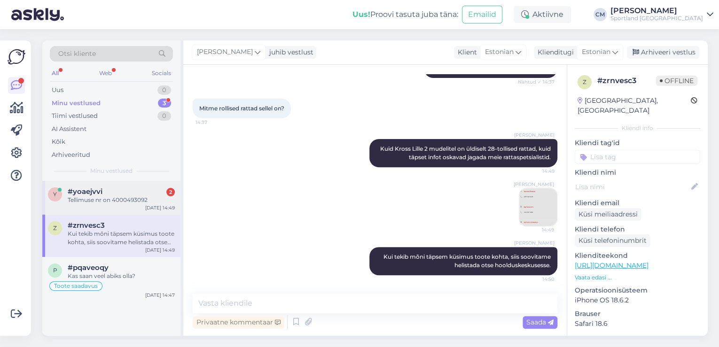
click at [123, 191] on div "#yoaejvvi 2" at bounding box center [121, 191] width 107 height 8
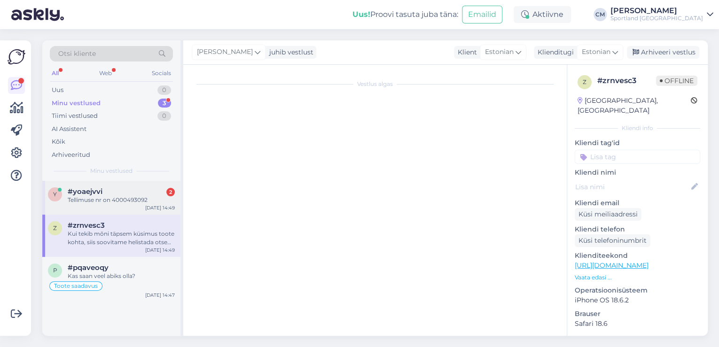
scroll to position [7, 0]
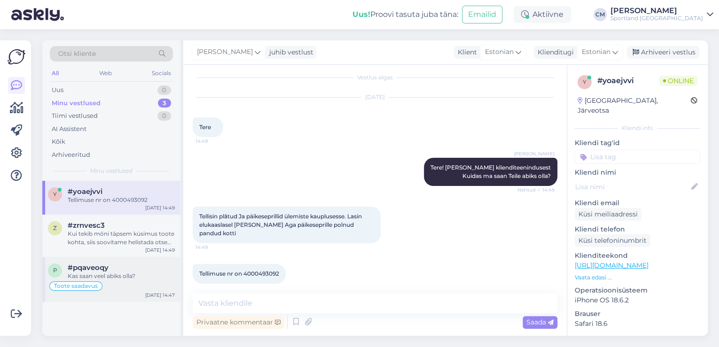
click at [111, 265] on div "#pqaveoqy" at bounding box center [121, 268] width 107 height 8
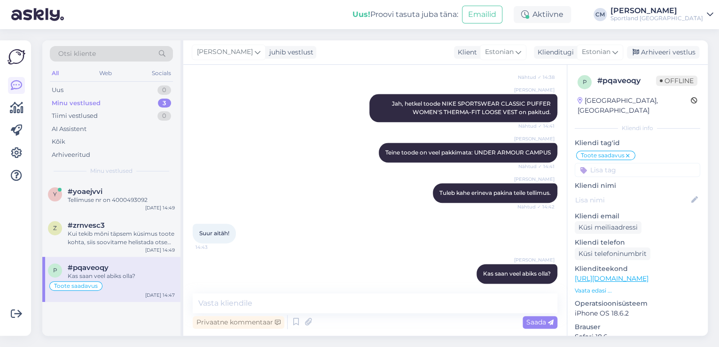
click at [658, 40] on div "[PERSON_NAME] juhib vestlust Klient [DEMOGRAPHIC_DATA] Klienditugi [DEMOGRAPHIC…" at bounding box center [445, 52] width 524 height 24
click at [658, 48] on div "Arhiveeri vestlus" at bounding box center [663, 52] width 72 height 13
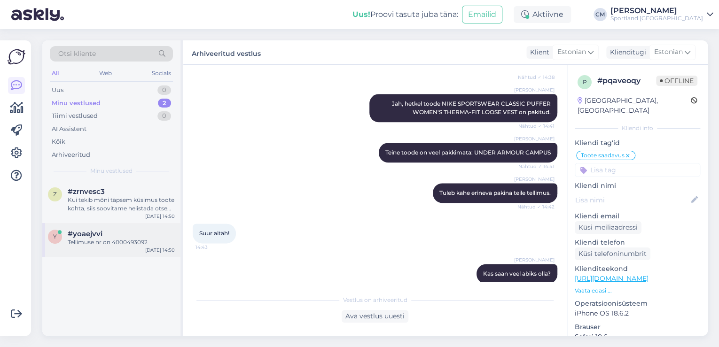
click at [144, 233] on div "#yoaejvvi" at bounding box center [121, 234] width 107 height 8
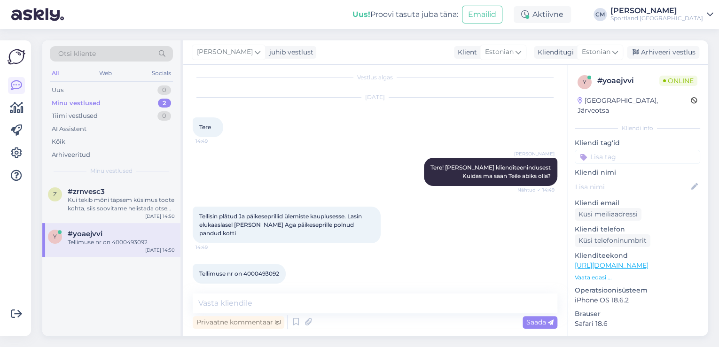
click at [255, 270] on span "Tellimuse nr on 4000493092" at bounding box center [239, 273] width 80 height 7
copy div "4000493092 14:50"
click at [353, 296] on textarea at bounding box center [375, 304] width 365 height 20
type textarea "K"
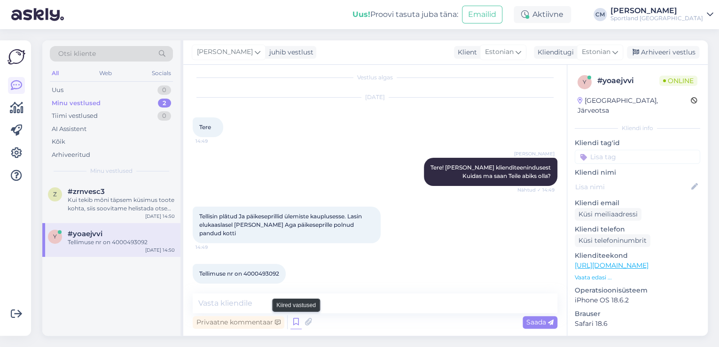
click at [291, 323] on icon at bounding box center [295, 322] width 11 height 14
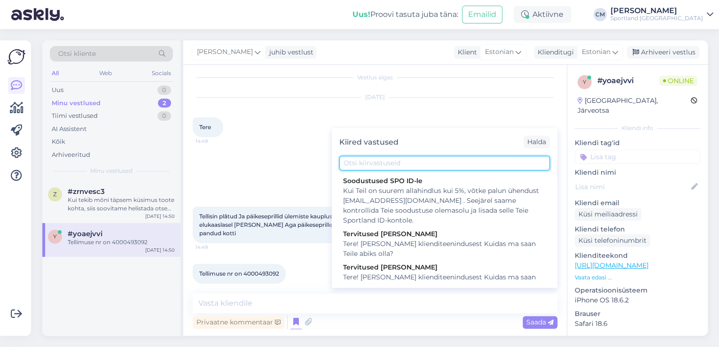
click at [421, 169] on input "text" at bounding box center [444, 163] width 210 height 15
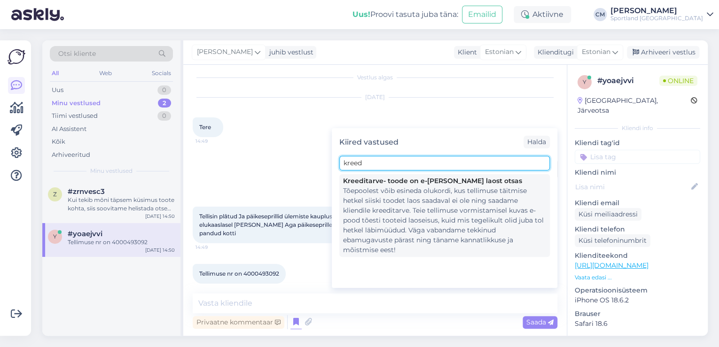
type input "kreed"
click at [420, 195] on div "Tõepoolest võib esineda olukordi, kus tellimuse täitmise hetkel siiski toodet l…" at bounding box center [444, 220] width 203 height 69
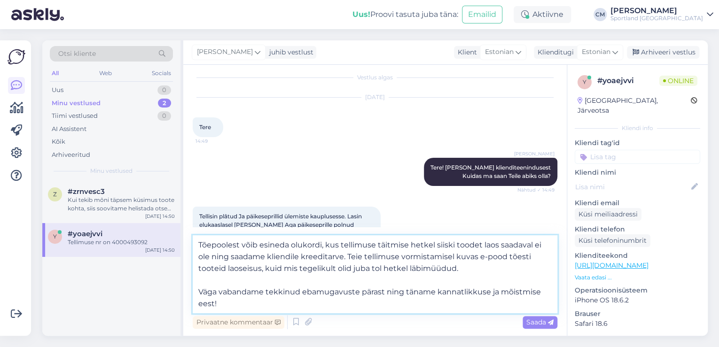
drag, startPoint x: 348, startPoint y: 257, endPoint x: 190, endPoint y: 237, distance: 159.2
click at [190, 237] on div "Vestlus algas [DATE] Tere 14:49 [PERSON_NAME] Tere! [PERSON_NAME] klienditeenin…" at bounding box center [374, 200] width 383 height 271
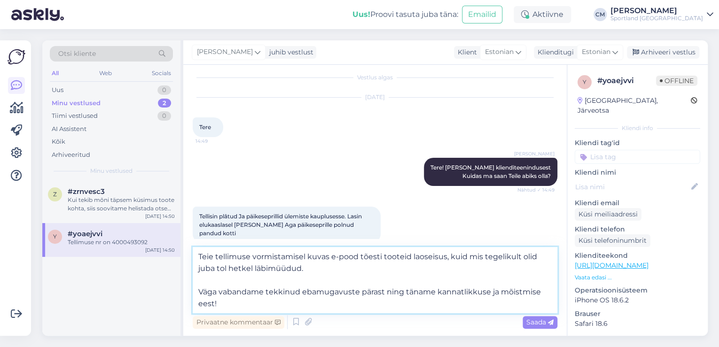
drag, startPoint x: 386, startPoint y: 290, endPoint x: 437, endPoint y: 305, distance: 53.8
click at [437, 305] on textarea "Teie tellimuse vormistamisel kuvas e-pood tõesti tooteid laoseisus, kuid mis te…" at bounding box center [375, 280] width 365 height 66
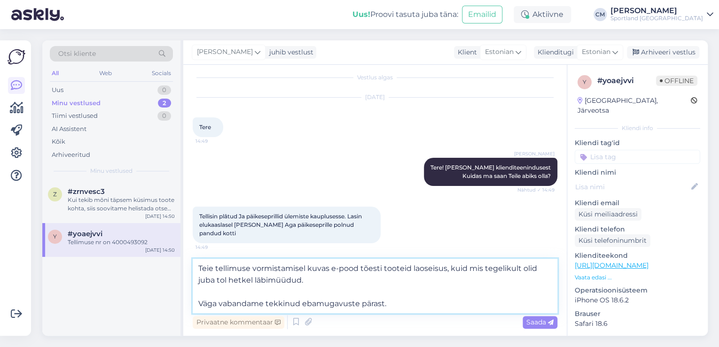
click at [203, 306] on textarea "Teie tellimuse vormistamisel kuvas e-pood tõesti tooteid laoseisus, kuid mis te…" at bounding box center [375, 286] width 365 height 55
click at [198, 305] on textarea "Teie tellimuse vormistamisel kuvas e-pood tõesti tooteid laoseisus, kuid mis te…" at bounding box center [375, 286] width 365 height 55
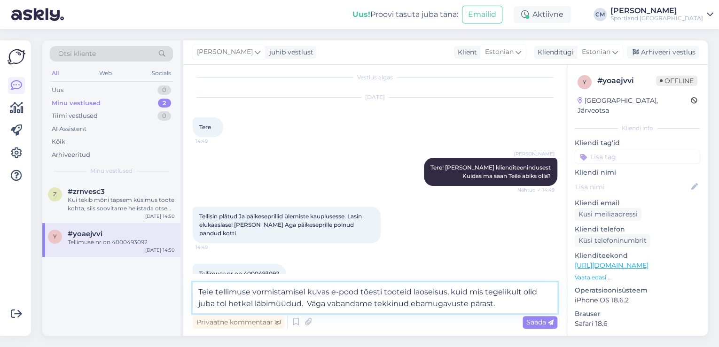
click at [212, 291] on textarea "Teie tellimuse vormistamisel kuvas e-pood tõesti tooteid laoseisus, kuid mis te…" at bounding box center [375, 297] width 365 height 31
click at [201, 291] on textarea "Teie tellimuse vormistamisel kuvas e-pood tõesti tooteid laoseisus, kuid mis te…" at bounding box center [375, 297] width 365 height 31
click at [199, 291] on textarea "Teie tellimuse vormistamisel kuvas e-pood tõesti tooteid laoseisus, kuid mis te…" at bounding box center [375, 297] width 365 height 31
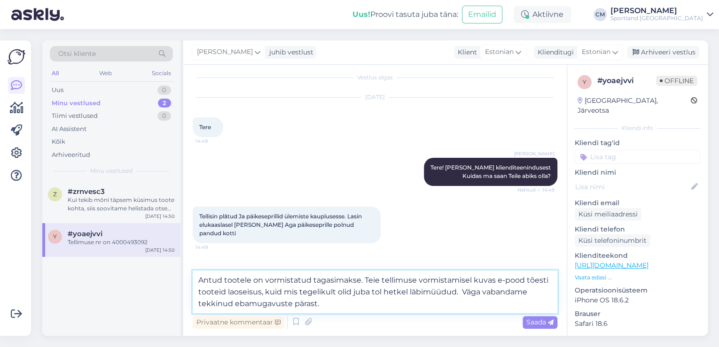
click at [382, 301] on textarea "Antud tootele on vormistatud tagasimakse. Teie tellimuse vormistamisel kuvas e-…" at bounding box center [375, 292] width 365 height 43
type textarea "Antud tootele on vormistatud tagasimakse. Teie tellimuse vormistamisel kuvas e-…"
click at [453, 295] on textarea "Antud tootele on vormistatud tagasimakse. Teie tellimuse vormistamisel kuvas e-…" at bounding box center [375, 292] width 365 height 43
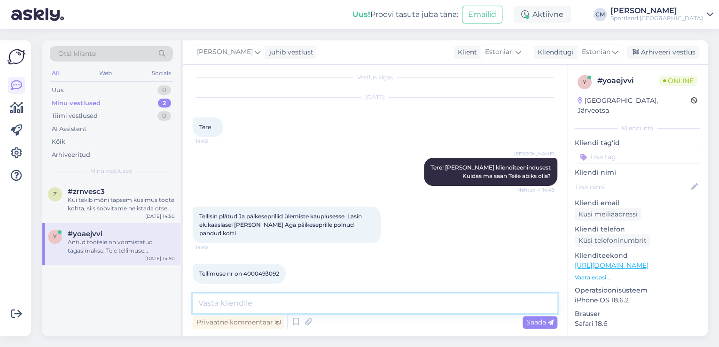
scroll to position [81, 0]
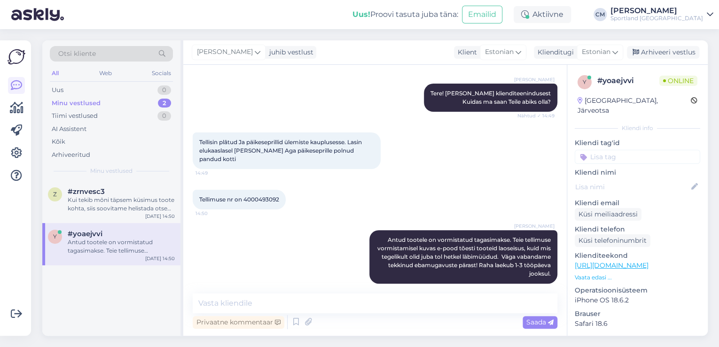
click at [619, 150] on input at bounding box center [637, 157] width 125 height 14
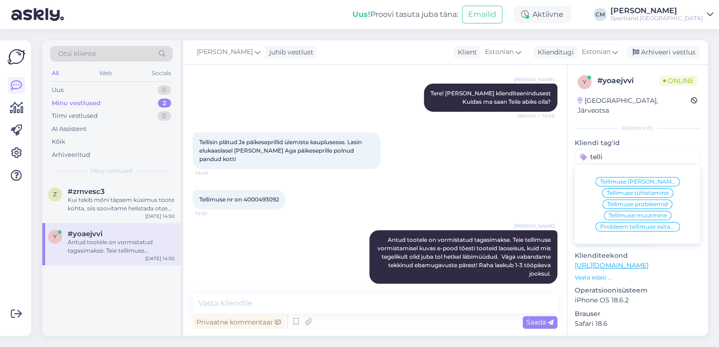
type input "telli"
click at [625, 179] on span "Tellimuse [PERSON_NAME] info" at bounding box center [637, 182] width 75 height 6
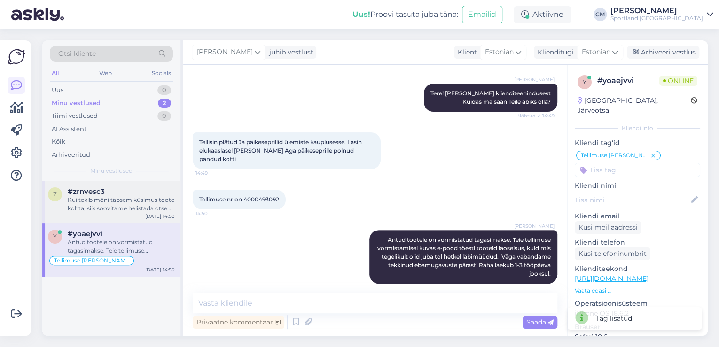
click at [103, 196] on div "Kui tekib mõni täpsem küsimus toote kohta, siis soovitame helistada otse hooldu…" at bounding box center [121, 204] width 107 height 17
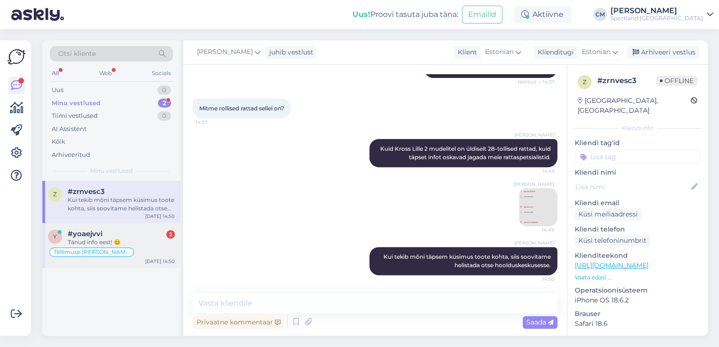
click at [139, 235] on div "#yoaejvvi 2" at bounding box center [121, 234] width 107 height 8
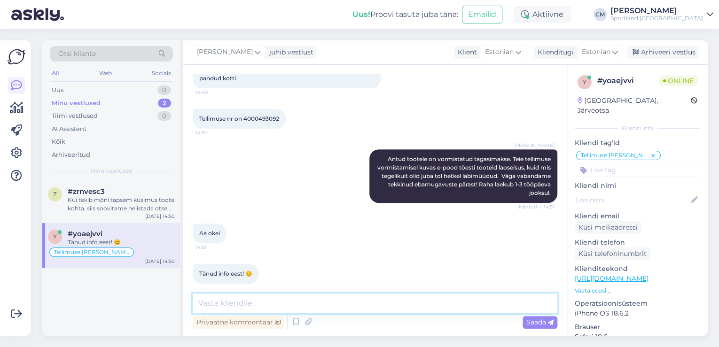
click at [254, 299] on textarea at bounding box center [375, 304] width 365 height 20
click at [130, 210] on div "Kui tekib mõni täpsem küsimus toote kohta, siis soovitame helistada otse hooldu…" at bounding box center [121, 204] width 107 height 17
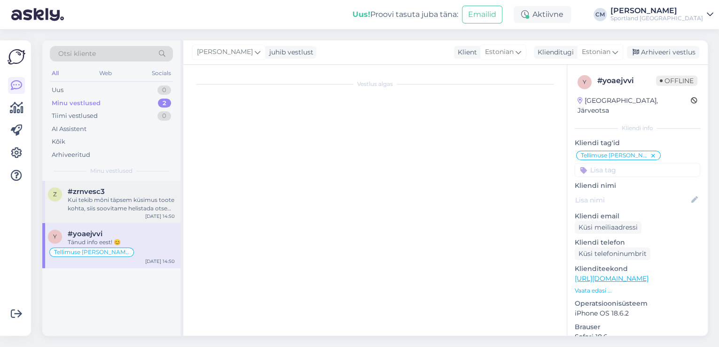
scroll to position [155, 0]
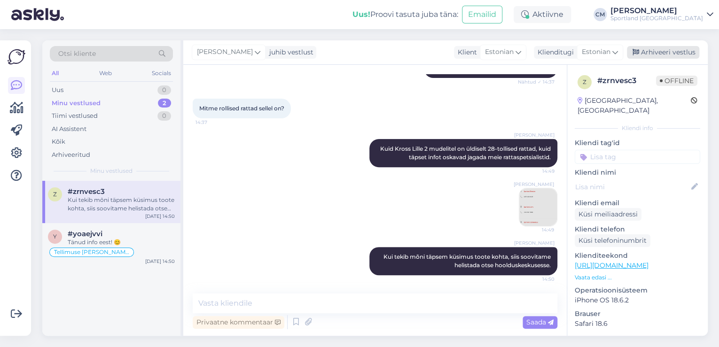
click at [664, 51] on div "Arhiveeri vestlus" at bounding box center [663, 52] width 72 height 13
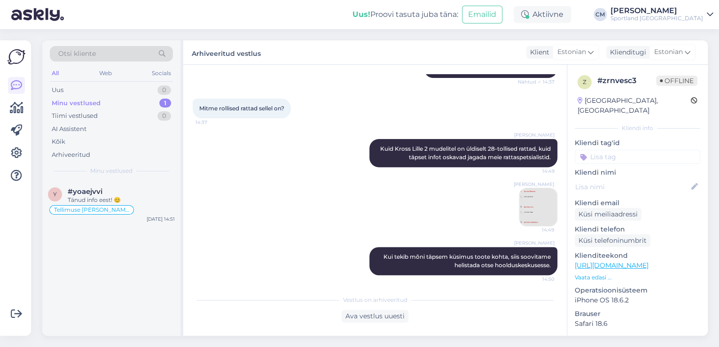
click at [643, 150] on input at bounding box center [637, 157] width 125 height 14
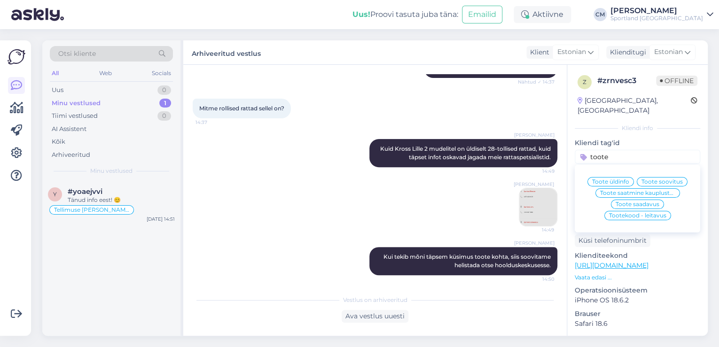
type input "toote"
click at [617, 179] on span "Toote üldinfo" at bounding box center [610, 182] width 37 height 6
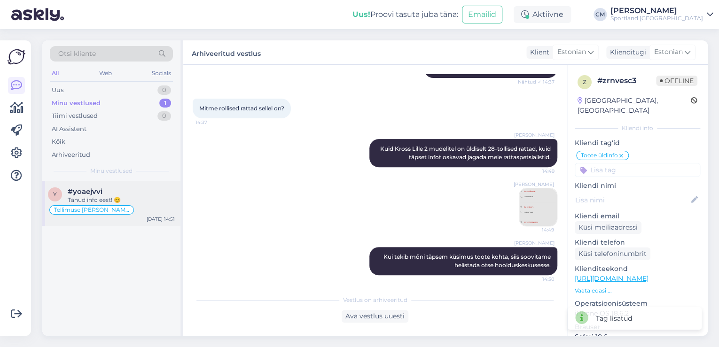
click at [147, 205] on div "Tellimuse [PERSON_NAME] info" at bounding box center [111, 209] width 127 height 11
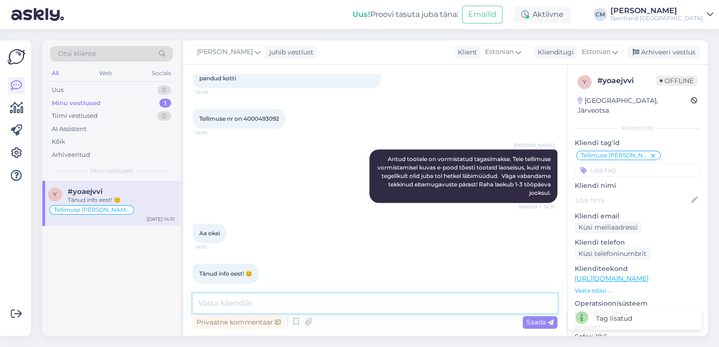
click at [368, 302] on textarea at bounding box center [375, 304] width 365 height 20
type textarea "Kas saan veel abiks olla?"
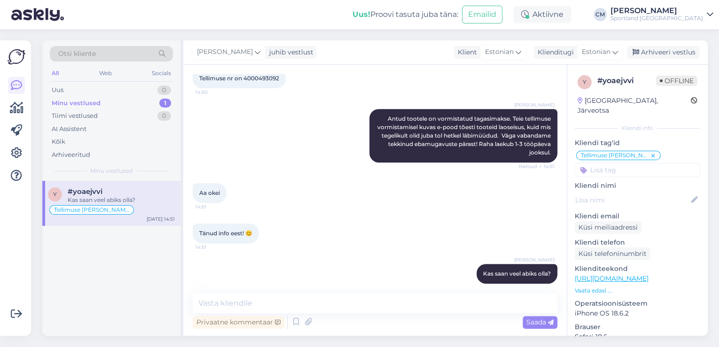
click at [646, 62] on div "[PERSON_NAME] juhib vestlust Klient [DEMOGRAPHIC_DATA] Klienditugi [DEMOGRAPHIC…" at bounding box center [445, 52] width 524 height 24
click at [649, 55] on div "Arhiveeri vestlus" at bounding box center [663, 52] width 72 height 13
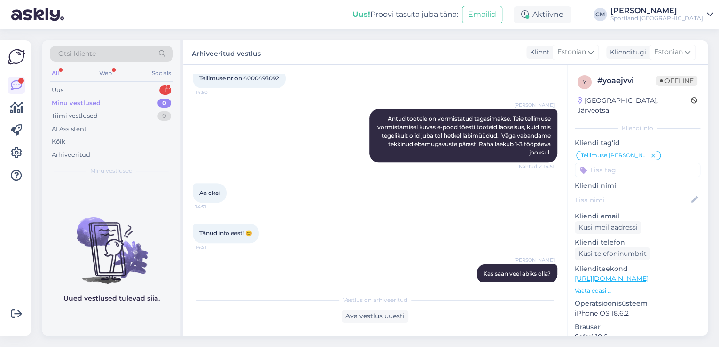
click at [163, 82] on div "Otsi kliente All Web Socials Uus 1 Minu vestlused 0 Tiimi vestlused 0 AI Assist…" at bounding box center [111, 110] width 138 height 140
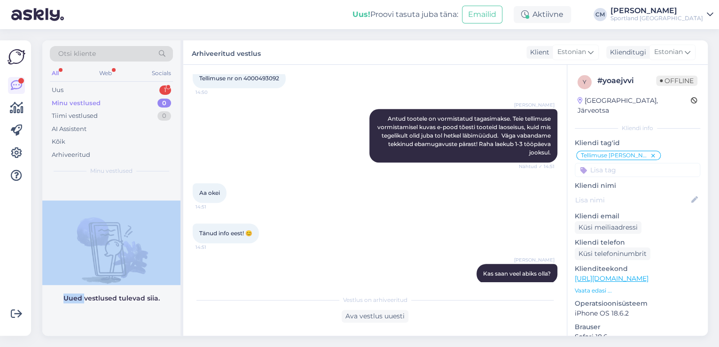
click at [163, 82] on div "Otsi kliente All Web Socials Uus 1 Minu vestlused 0 Tiimi vestlused 0 AI Assist…" at bounding box center [111, 110] width 138 height 140
click at [162, 86] on div "1" at bounding box center [165, 90] width 12 height 9
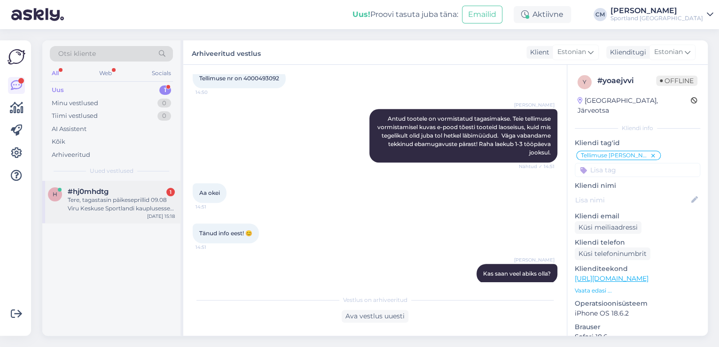
click at [121, 211] on div "Tere, tagastasin päikeseprillid 09.08 Viru Keskuse Sportlandi kauplusesse koos …" at bounding box center [121, 204] width 107 height 17
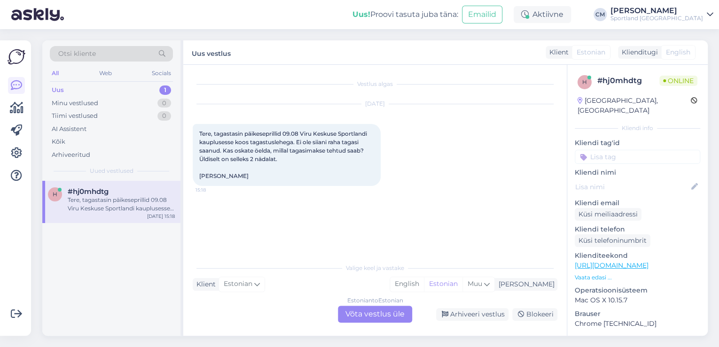
click at [346, 308] on div "Estonian to Estonian Võta vestlus üle" at bounding box center [375, 314] width 74 height 17
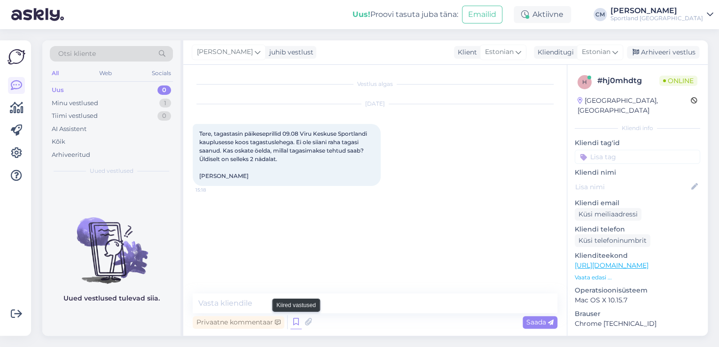
click at [294, 319] on icon at bounding box center [295, 322] width 11 height 14
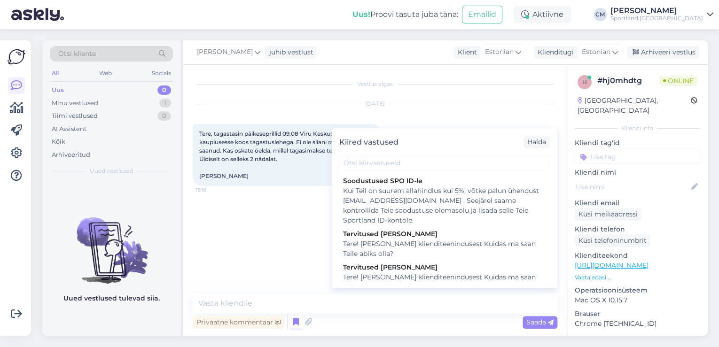
click at [426, 271] on div "Tervitused [PERSON_NAME]" at bounding box center [444, 268] width 203 height 10
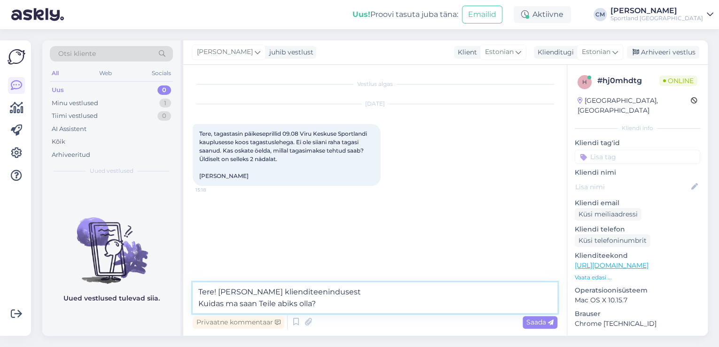
drag, startPoint x: 370, startPoint y: 305, endPoint x: 185, endPoint y: 314, distance: 185.3
click at [186, 315] on div "Vestlus algas [DATE] Tere, tagastasin päikeseprillid 09.08 Viru Keskuse Sportla…" at bounding box center [374, 200] width 383 height 271
type textarea "Tere! [PERSON_NAME] klienditeenindusest"
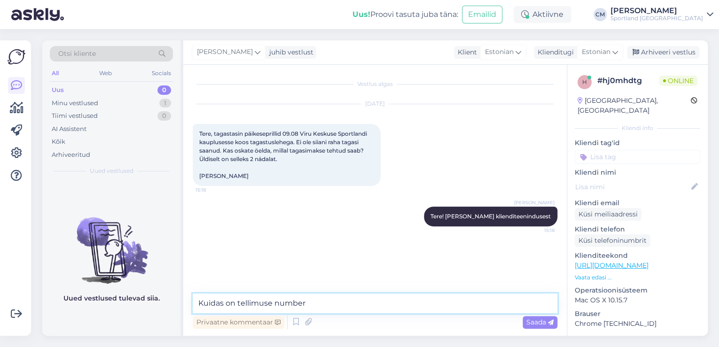
type textarea "Kuidas on tellimuse number?"
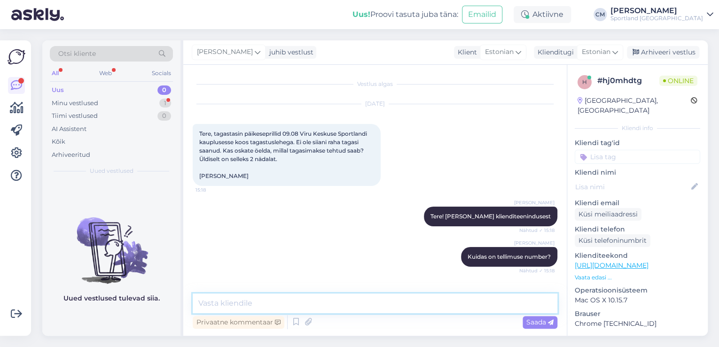
scroll to position [40, 0]
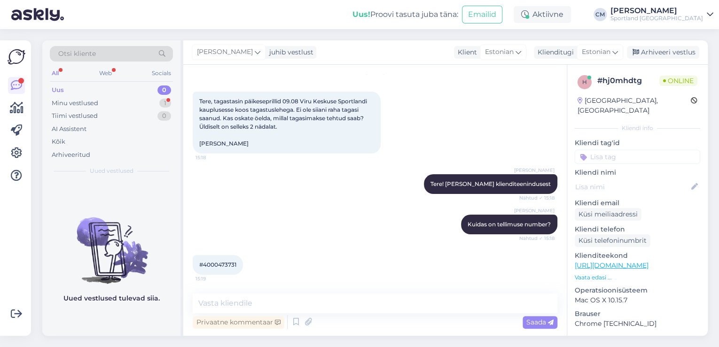
click at [211, 263] on span "#4000473731" at bounding box center [217, 264] width 37 height 7
copy div "4000473731 15:19"
click at [299, 301] on textarea at bounding box center [375, 304] width 365 height 20
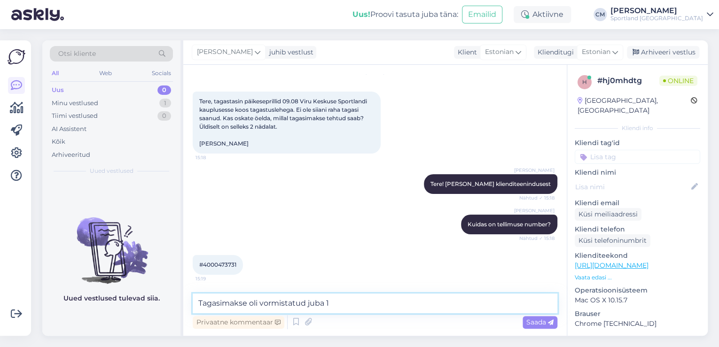
type textarea "Tagasimakse oli vormistatud juba 14"
drag, startPoint x: 350, startPoint y: 308, endPoint x: 164, endPoint y: 308, distance: 185.6
click at [164, 308] on div "Otsi kliente All Web Socials Uus 0 Minu vestlused 1 Tiimi vestlused 0 AI Assist…" at bounding box center [374, 188] width 665 height 296
click at [294, 303] on textarea "See tellimus oli tühistatud kuna toodet ei olnud saadaval." at bounding box center [375, 304] width 365 height 20
click at [408, 306] on textarea "See tellimus oli tühistatud, kuna toodet ei olnud saadaval." at bounding box center [375, 304] width 365 height 20
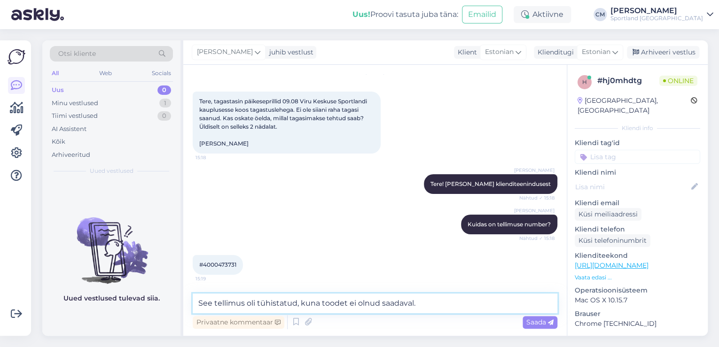
click at [423, 306] on textarea "See tellimus oli tühistatud, kuna toodet ei olnud saadaval." at bounding box center [375, 304] width 365 height 20
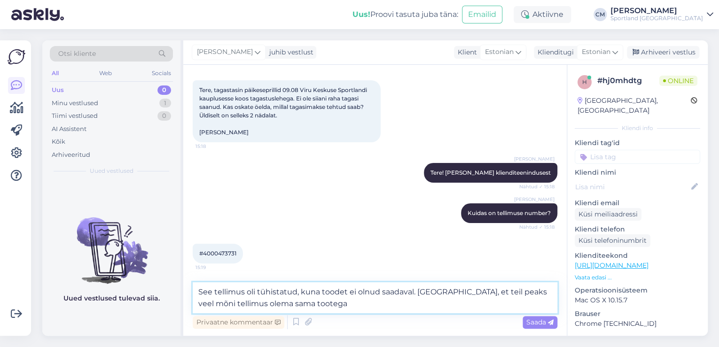
type textarea "See tellimus oli tühistatud, kuna toodet ei olnud saadaval. [GEOGRAPHIC_DATA], …"
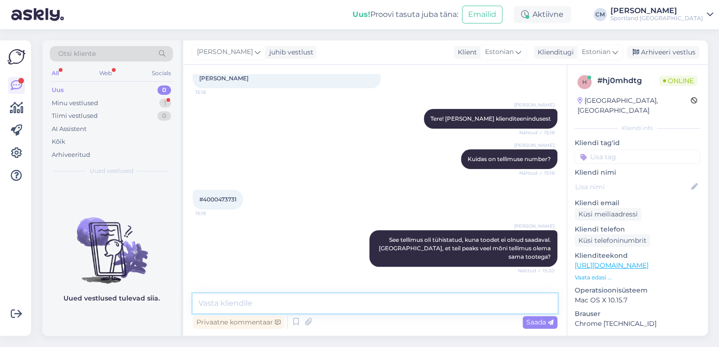
scroll to position [164, 0]
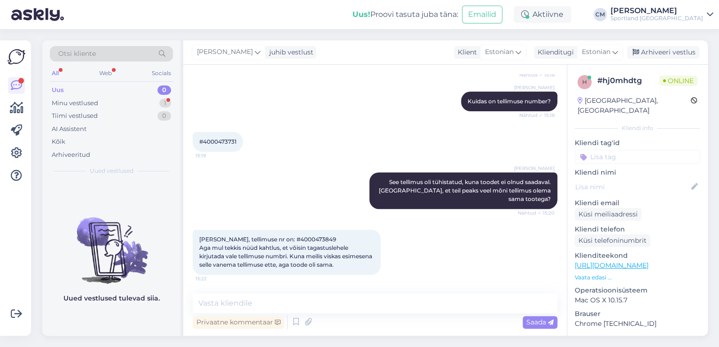
click at [302, 239] on span "[PERSON_NAME], tellimuse nr on: #4000473849 Aga mul tekkis nüüd kahtlus, et või…" at bounding box center [286, 252] width 174 height 32
copy span "4000473849"
click at [320, 304] on textarea at bounding box center [375, 304] width 365 height 20
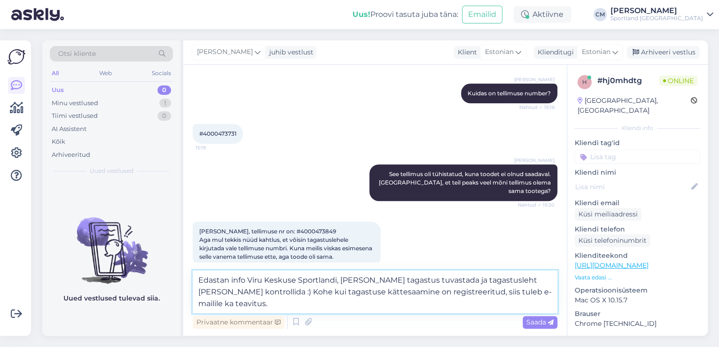
click at [377, 282] on textarea "Edastan info Viru Keskuse Sportlandi, [PERSON_NAME] tagastus tuvastada ja tagas…" at bounding box center [375, 292] width 365 height 43
type textarea "Edastan info Viru Keskuse Sportlandi, palun [PERSON_NAME] päeva jooksul tagastu…"
click at [364, 302] on textarea "Edastan info Viru Keskuse Sportlandi, palun [PERSON_NAME] päeva jooksul tagastu…" at bounding box center [375, 292] width 365 height 43
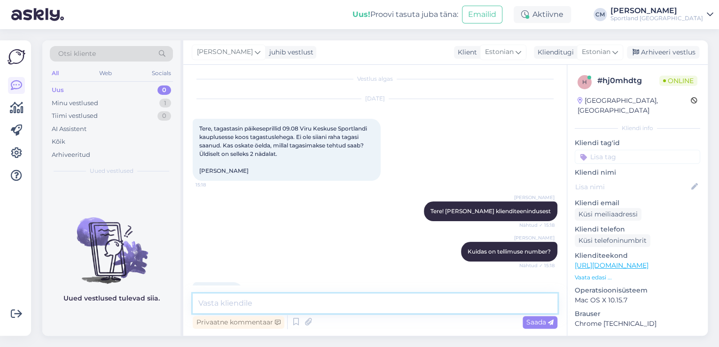
scroll to position [0, 0]
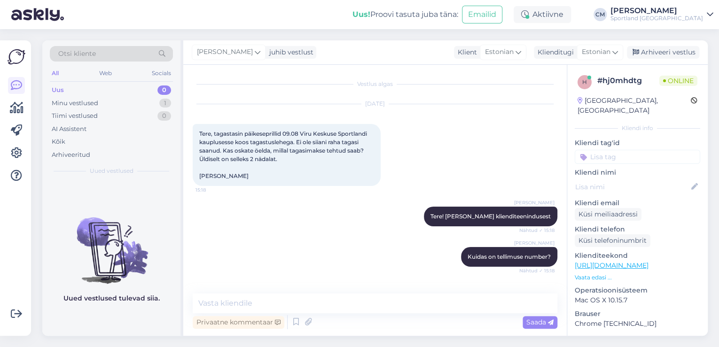
click at [258, 277] on div "[PERSON_NAME] on tellimuse number? Nähtud ✓ 15:18" at bounding box center [375, 257] width 365 height 40
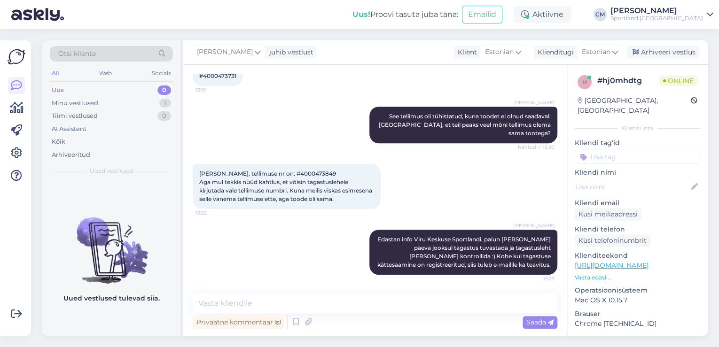
scroll to position [229, 0]
click at [427, 304] on textarea at bounding box center [375, 304] width 365 height 20
type textarea "K"
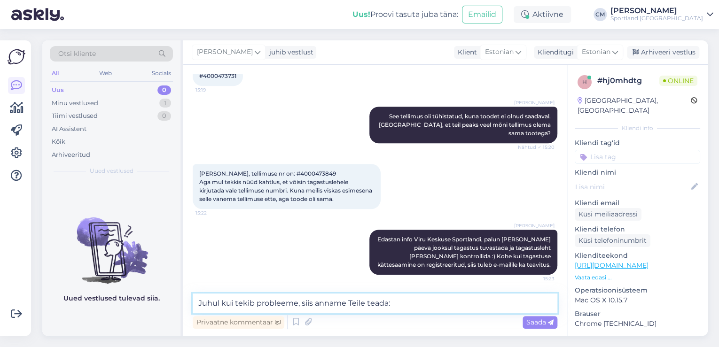
drag, startPoint x: 404, startPoint y: 304, endPoint x: 204, endPoint y: 307, distance: 199.7
click at [204, 307] on textarea "Juhul kui tekib probleeme, siis anname Teile teada:" at bounding box center [375, 304] width 365 height 20
type textarea "J"
drag, startPoint x: 460, startPoint y: 293, endPoint x: 445, endPoint y: 303, distance: 17.3
click at [460, 294] on textarea "Juhul kui vajame täpsustavat infot, siis pöördume:" at bounding box center [375, 304] width 365 height 20
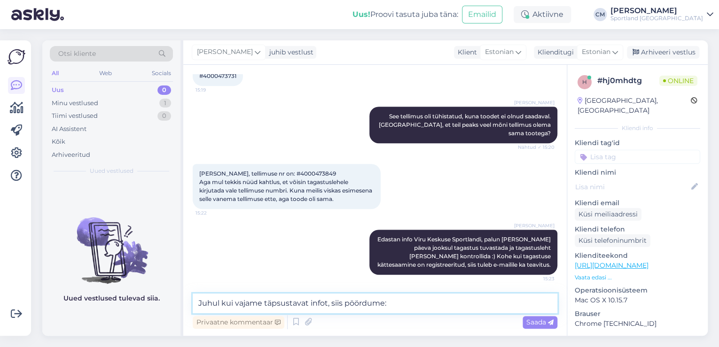
paste textarea "[EMAIL_ADDRESS][DOMAIN_NAME]"
type textarea "Juhul kui vajame täpsustavat infot, siis pöördume: [EMAIL_ADDRESS][DOMAIN_NAME]"
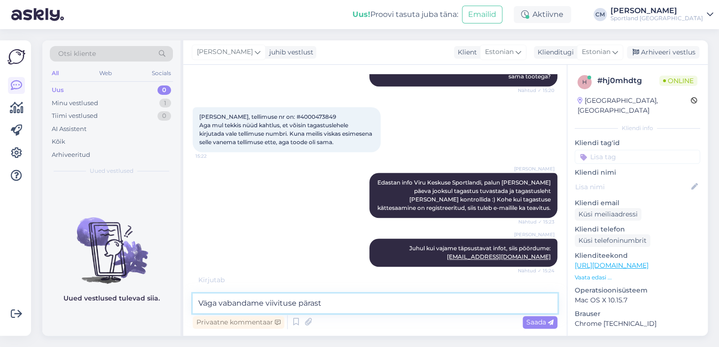
type textarea "Väga vabandame viivituse pärast!"
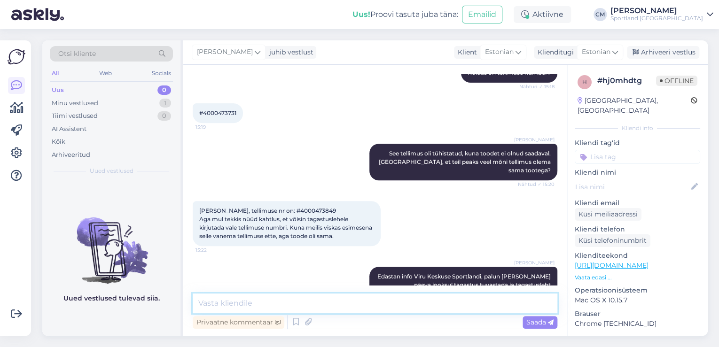
scroll to position [171, 0]
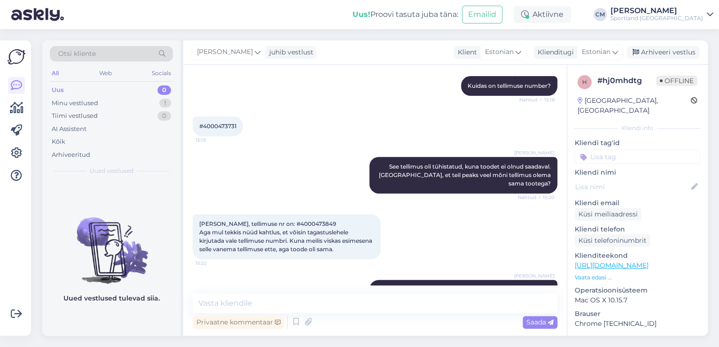
click at [224, 130] on span "#4000473731" at bounding box center [217, 126] width 37 height 7
copy div "4000473731 15:19"
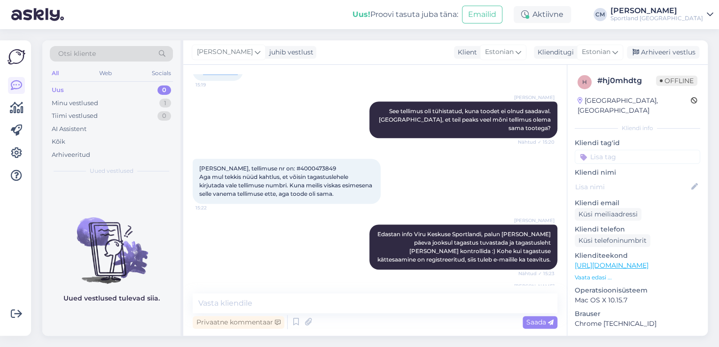
scroll to position [321, 0]
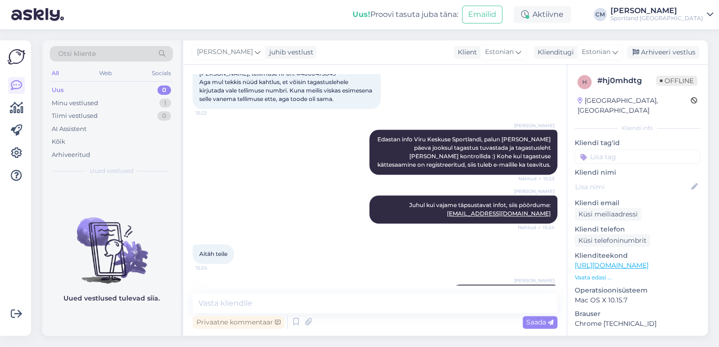
click at [291, 85] on div "[PERSON_NAME], tellimuse nr on: #4000473849 Aga mul tekkis nüüd kahtlus, et või…" at bounding box center [287, 86] width 188 height 45
click at [294, 84] on span "[PERSON_NAME], tellimuse nr on: #4000473849 Aga mul tekkis nüüd kahtlus, et või…" at bounding box center [286, 86] width 174 height 32
copy span "4000473849"
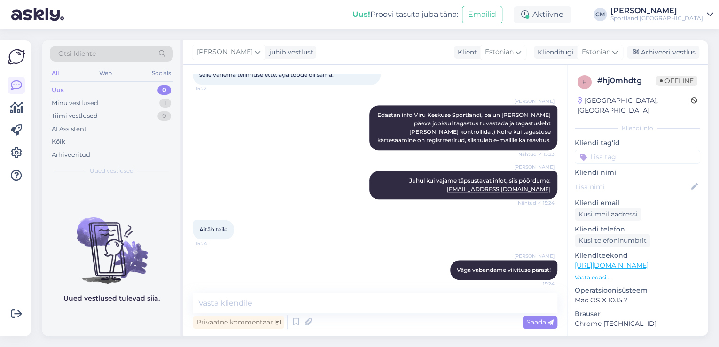
scroll to position [359, 0]
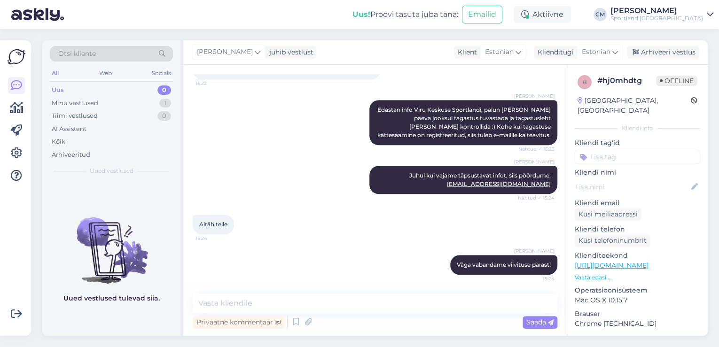
click at [658, 42] on div "[PERSON_NAME] juhib vestlust Klient [DEMOGRAPHIC_DATA] Klienditugi [DEMOGRAPHIC…" at bounding box center [445, 52] width 524 height 24
click at [658, 44] on div "[PERSON_NAME] juhib vestlust Klient [DEMOGRAPHIC_DATA] Klienditugi [DEMOGRAPHIC…" at bounding box center [445, 52] width 524 height 24
click at [656, 53] on div "Arhiveeri vestlus" at bounding box center [663, 52] width 72 height 13
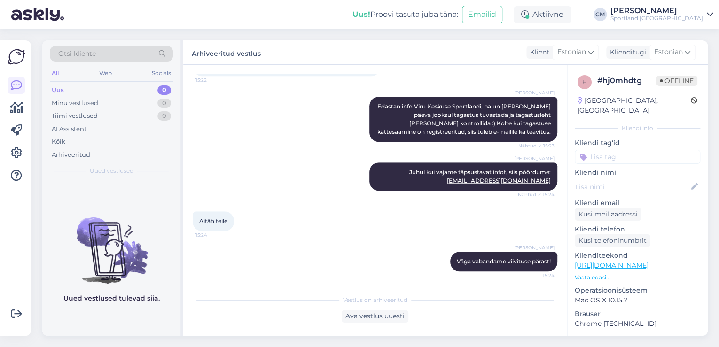
click at [633, 150] on input at bounding box center [637, 157] width 125 height 14
type input "tagast"
click at [654, 190] on span "Tagastamine (e-pood)" at bounding box center [637, 193] width 62 height 6
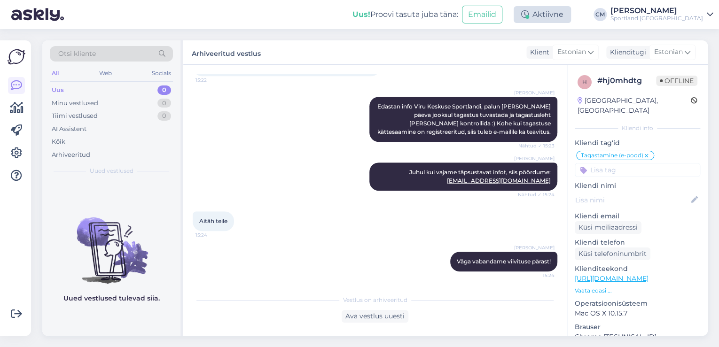
click at [571, 12] on div "Aktiivne" at bounding box center [542, 14] width 57 height 17
